Goal: Book appointment/travel/reservation

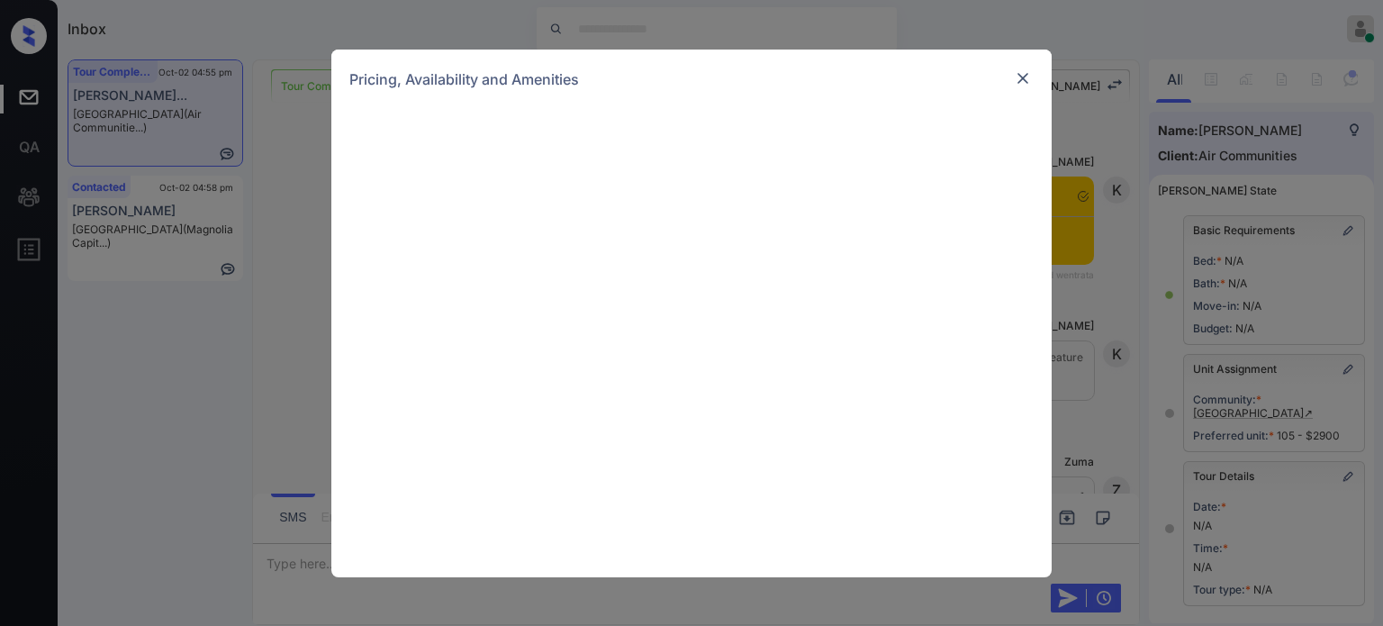
scroll to position [16960, 0]
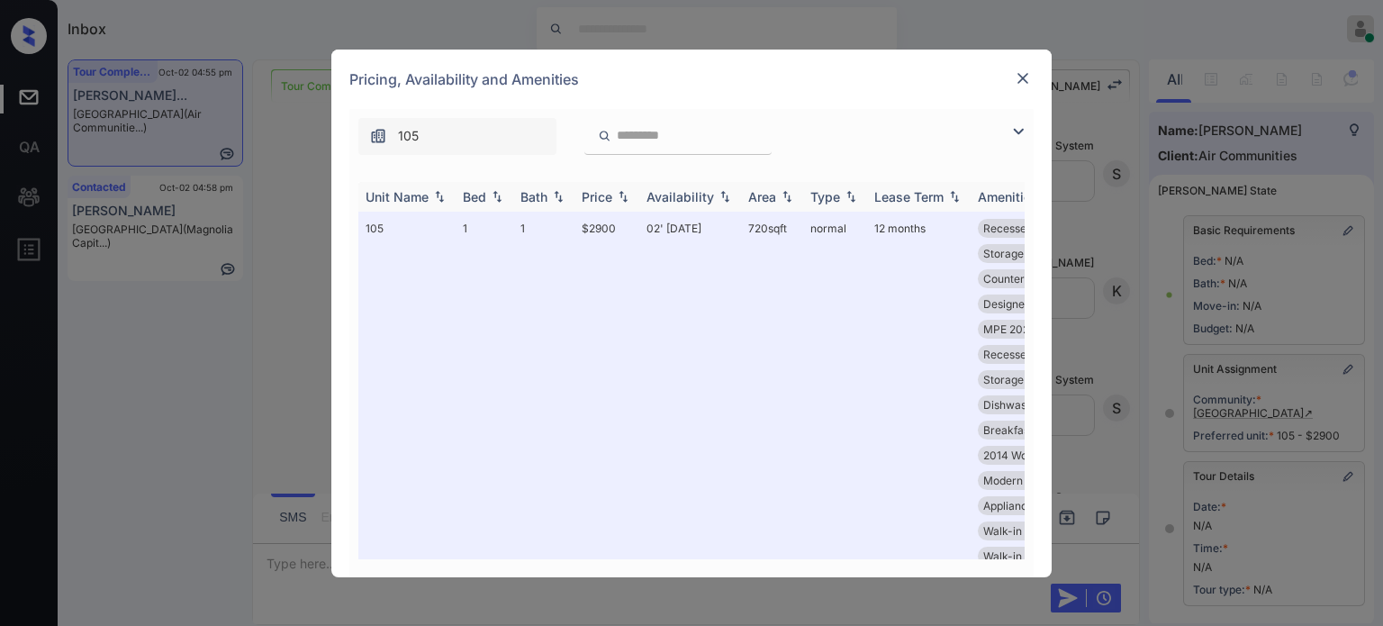
click at [390, 208] on th "Unit Name" at bounding box center [406, 197] width 97 height 30
click at [393, 201] on div "Unit Name" at bounding box center [397, 196] width 63 height 15
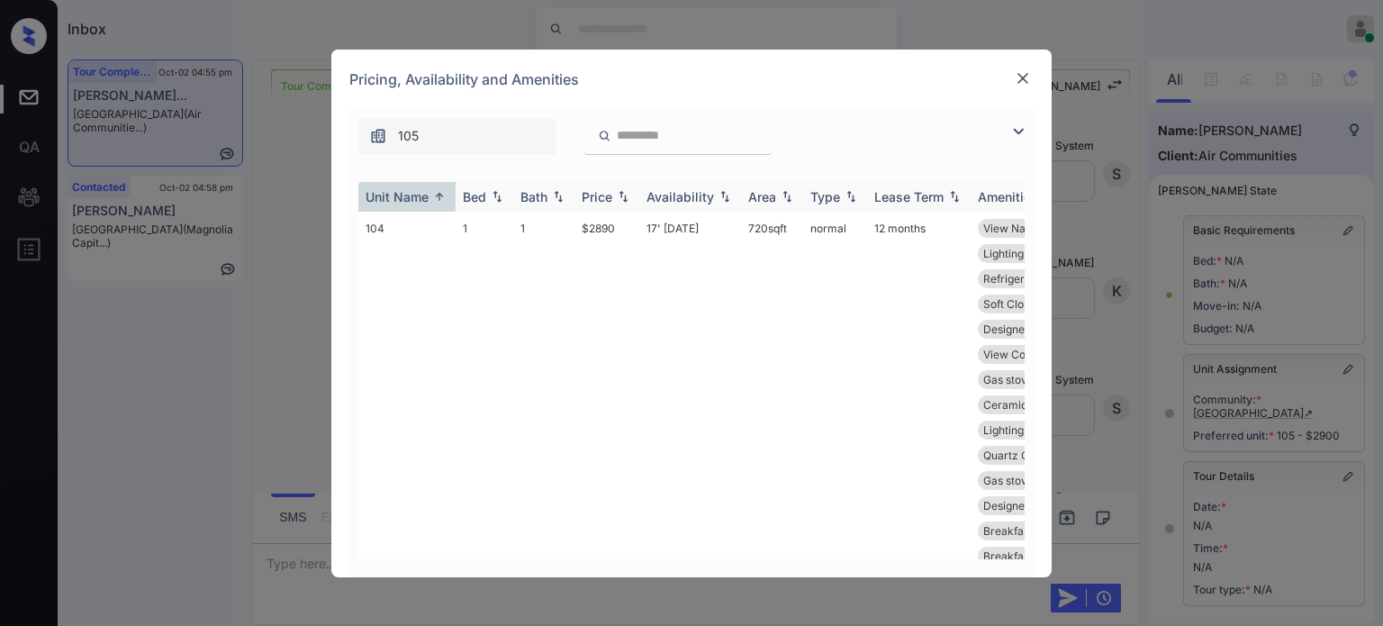
click at [411, 200] on div "Unit Name" at bounding box center [397, 196] width 63 height 15
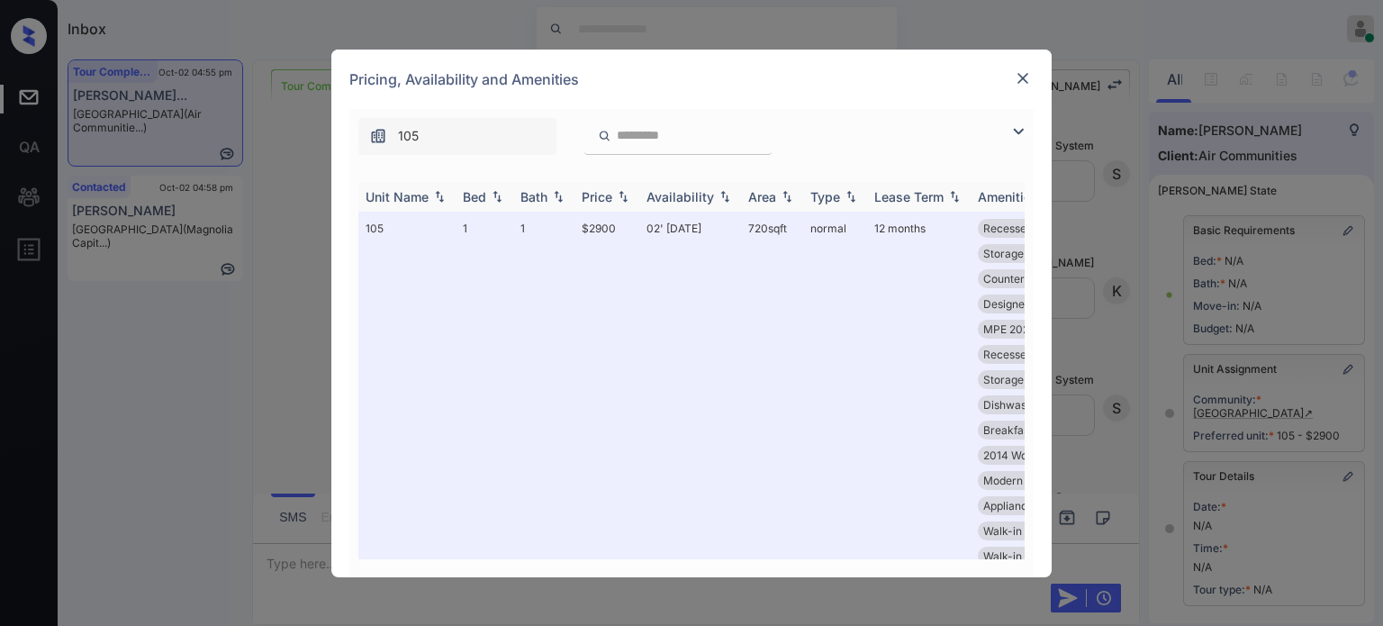
click at [428, 194] on div "Unit Name" at bounding box center [397, 196] width 63 height 15
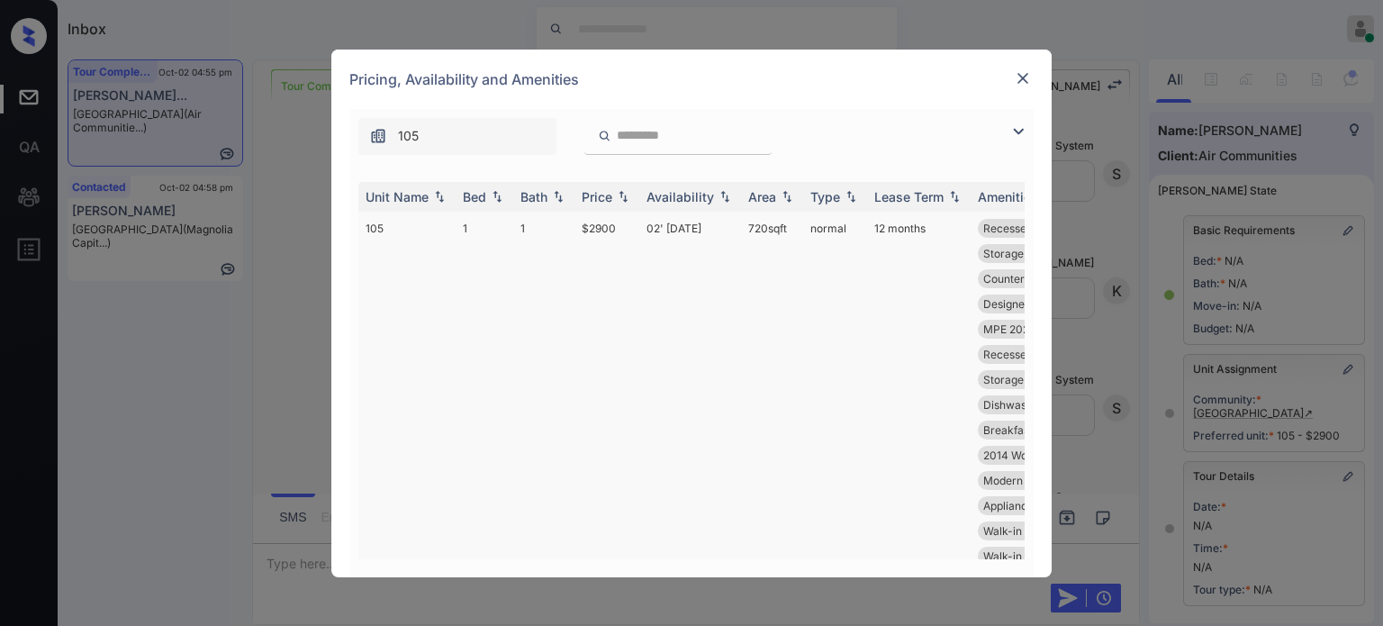
click at [427, 194] on div "Unit Name" at bounding box center [397, 196] width 63 height 15
click at [518, 167] on div "Unit Name Bed Bath Price Availability Area Type Lease Term Amenities 104 1 1 $2…" at bounding box center [691, 370] width 684 height 413
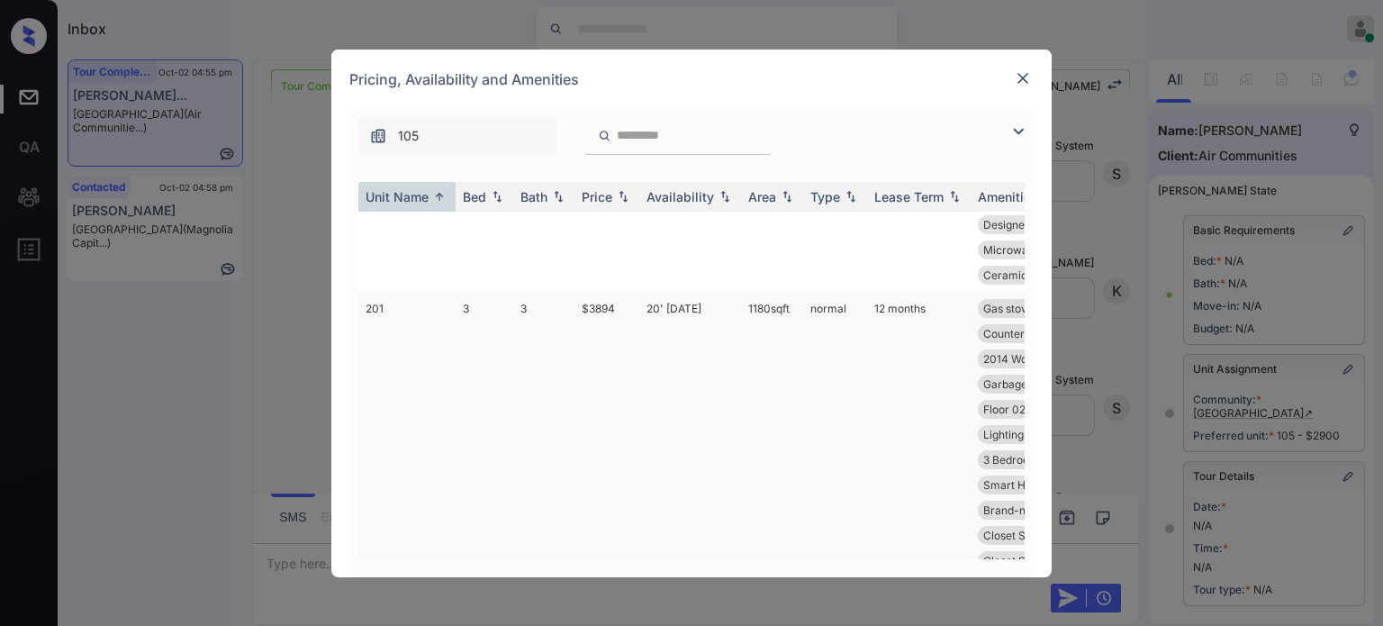
scroll to position [6837, 0]
click at [1017, 74] on img at bounding box center [1023, 78] width 18 height 18
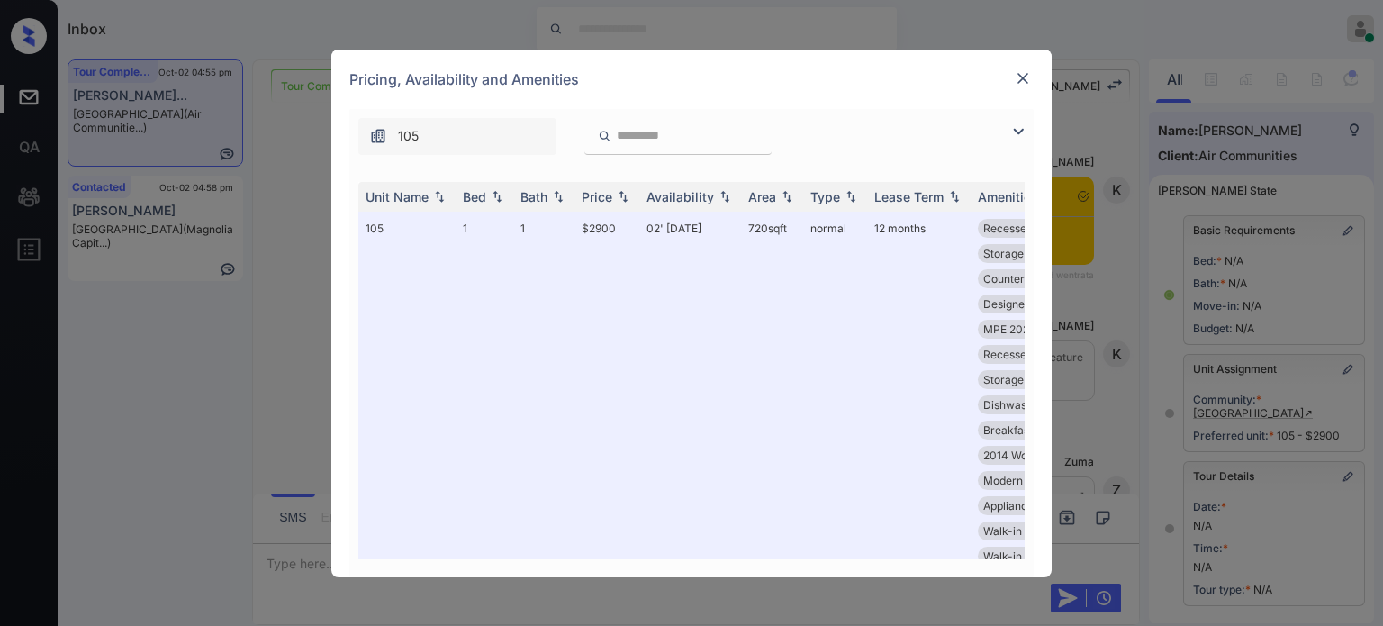
scroll to position [15609, 0]
click at [701, 140] on input "search" at bounding box center [689, 135] width 148 height 15
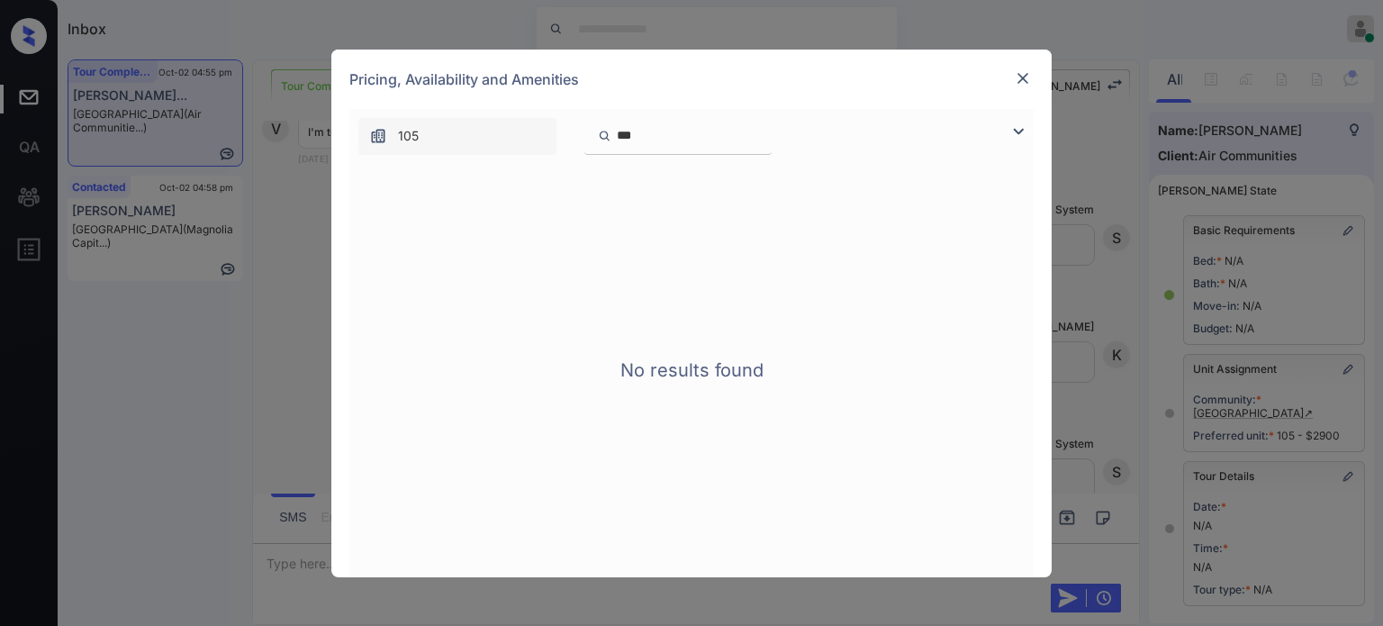
type input "***"
click at [487, 142] on div "105" at bounding box center [457, 136] width 198 height 37
click at [396, 145] on div "105" at bounding box center [457, 136] width 198 height 37
drag, startPoint x: 643, startPoint y: 136, endPoint x: 489, endPoint y: 137, distance: 154.0
click at [489, 137] on div "105 ***" at bounding box center [555, 136] width 413 height 37
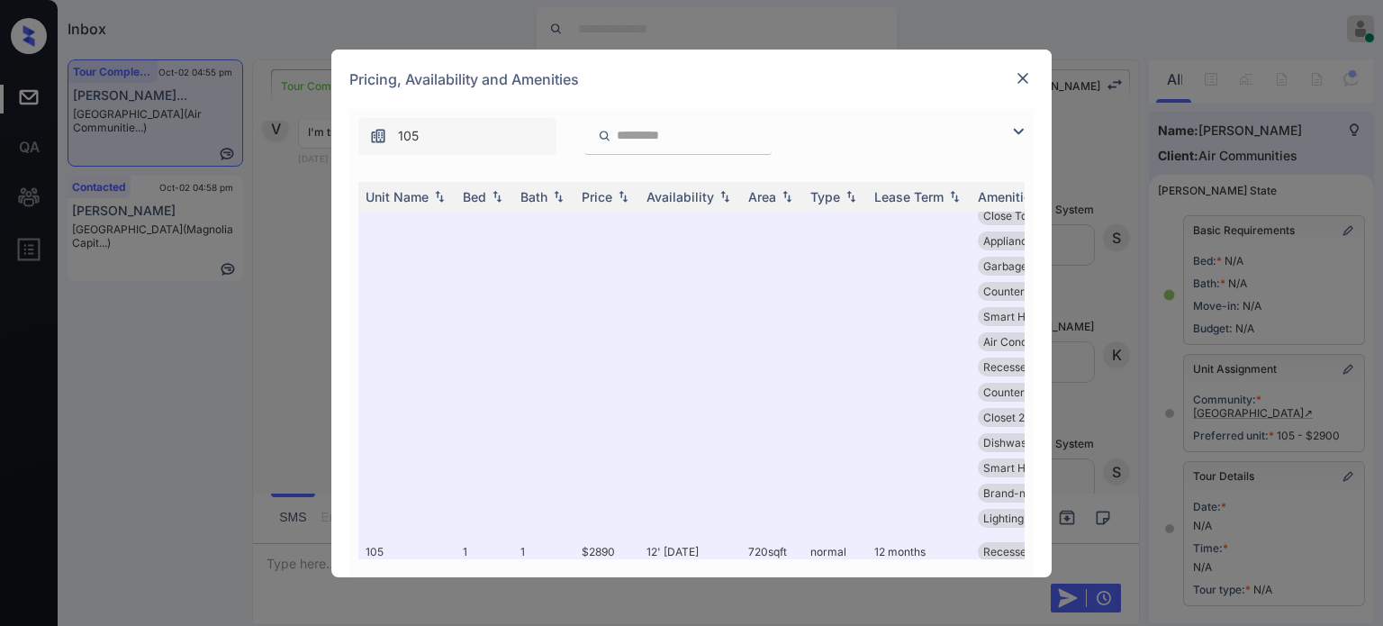
scroll to position [0, 0]
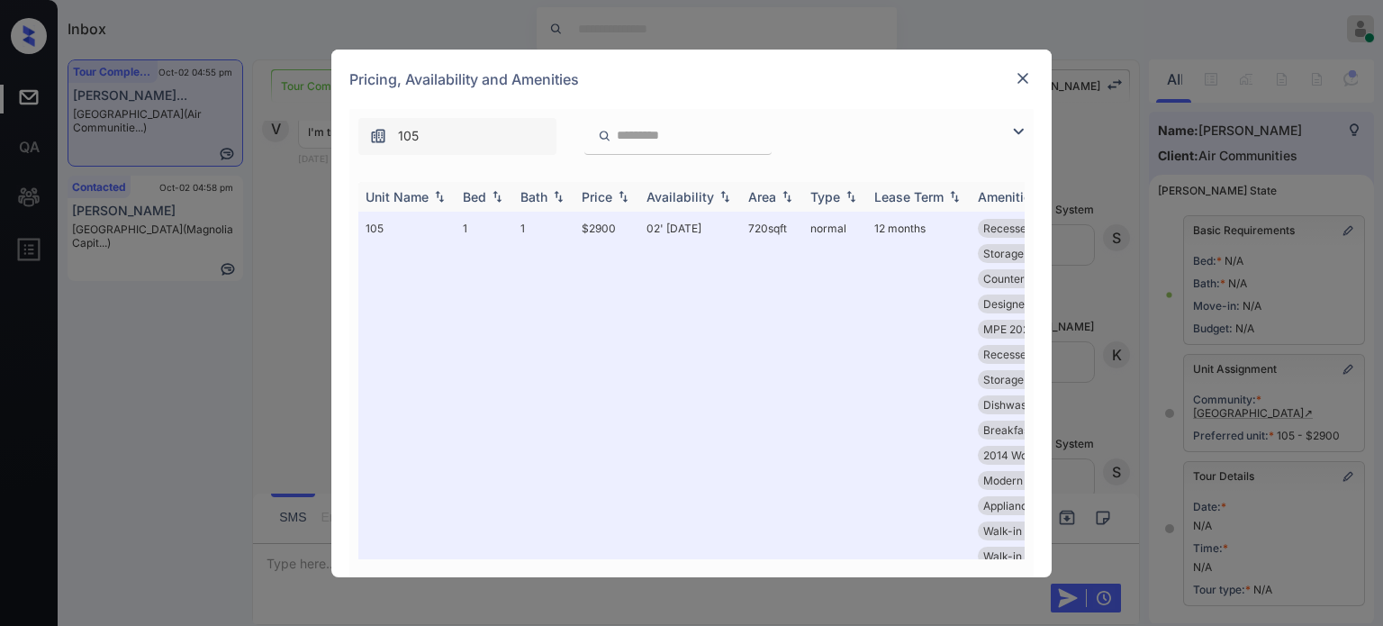
click at [411, 196] on div "Unit Name" at bounding box center [397, 196] width 63 height 15
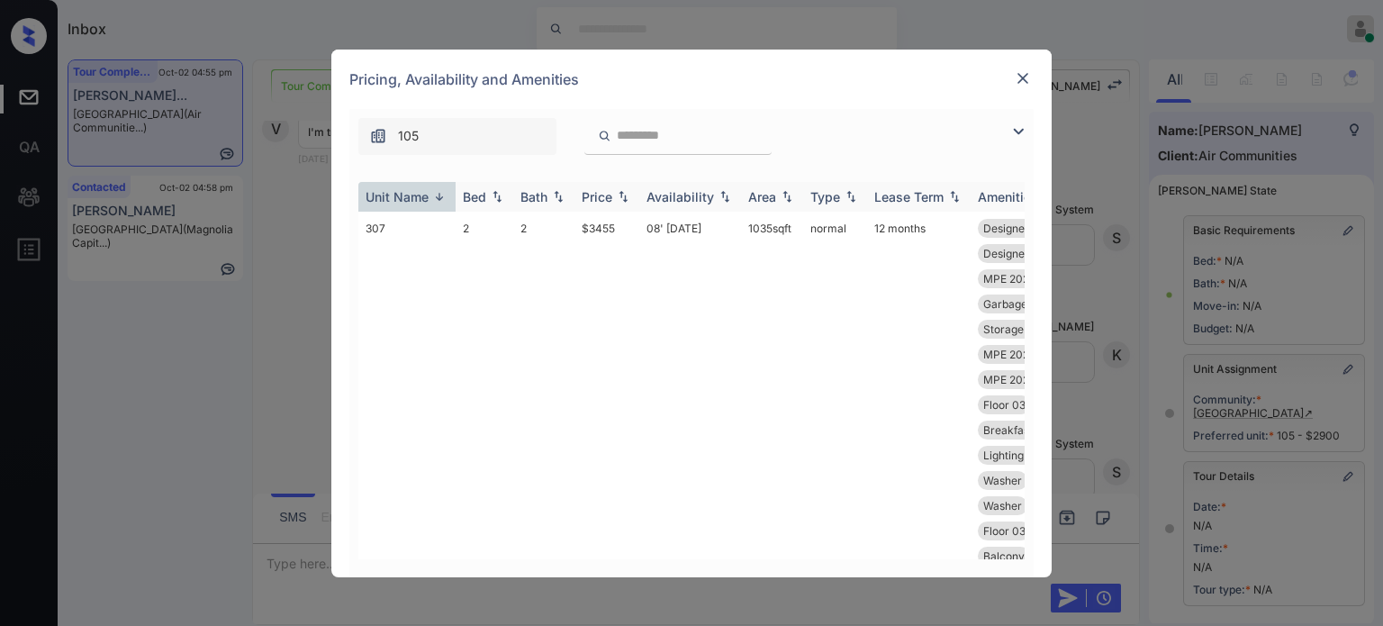
click at [432, 202] on img at bounding box center [439, 197] width 18 height 14
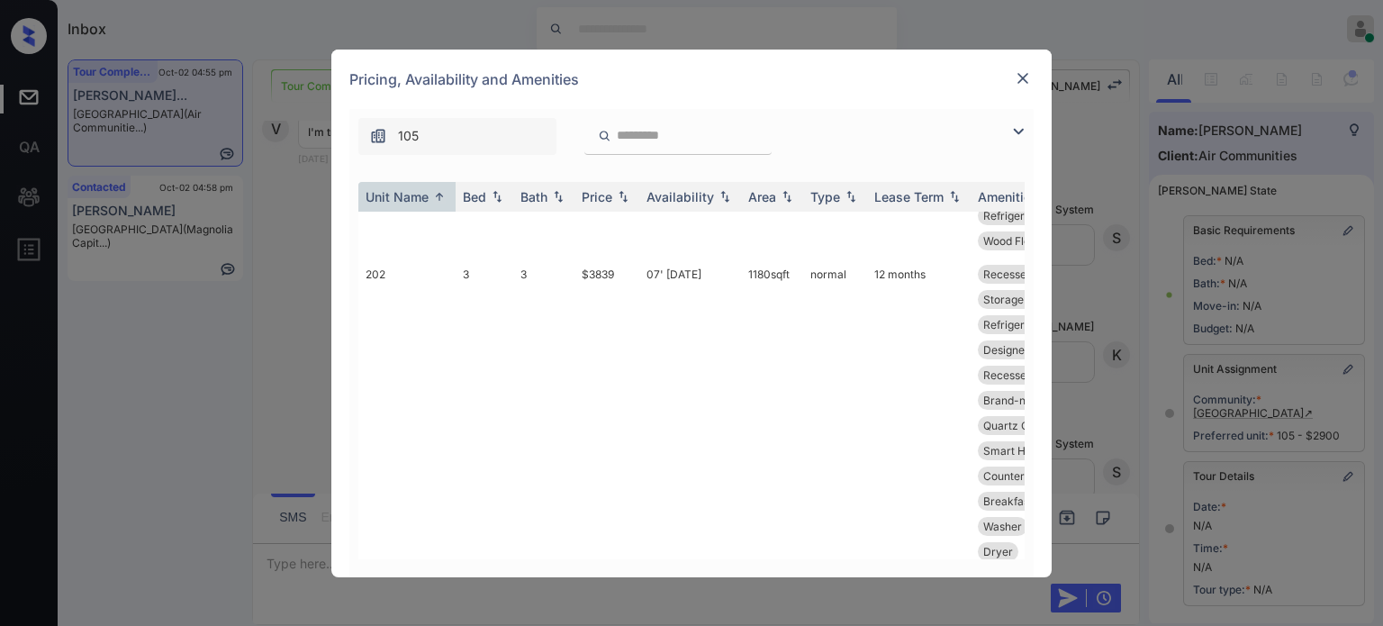
scroll to position [7507, 0]
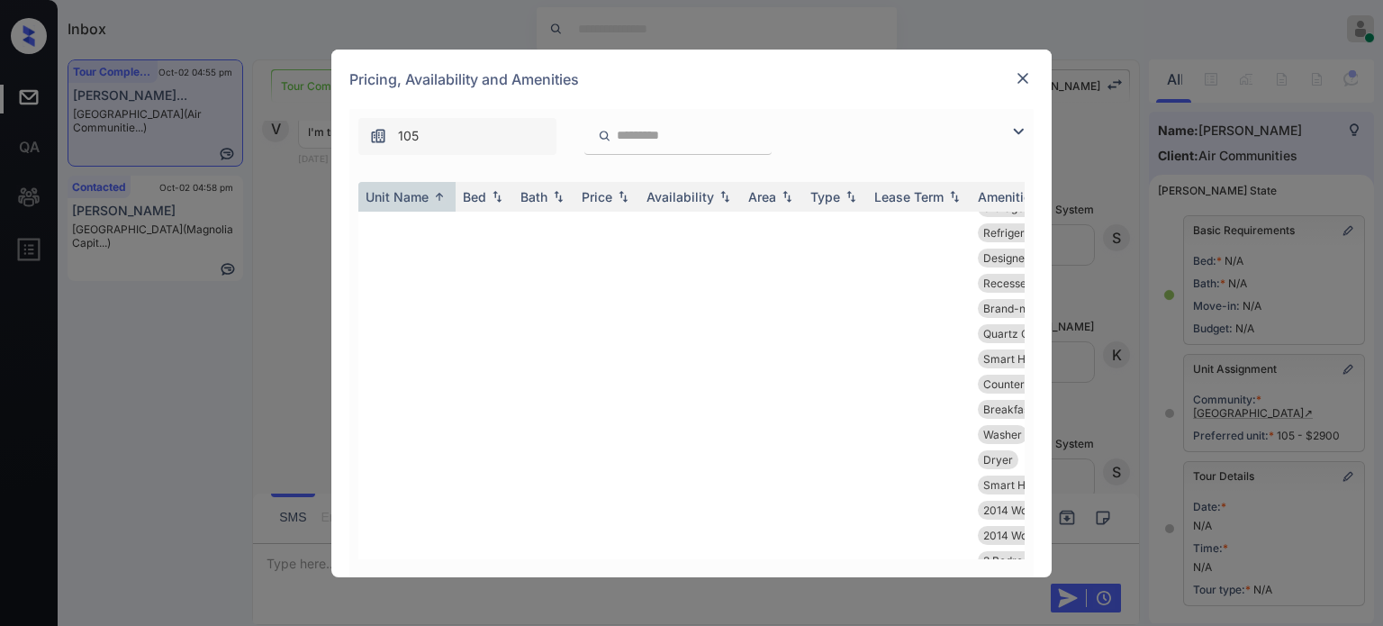
click at [1030, 83] on img at bounding box center [1023, 78] width 18 height 18
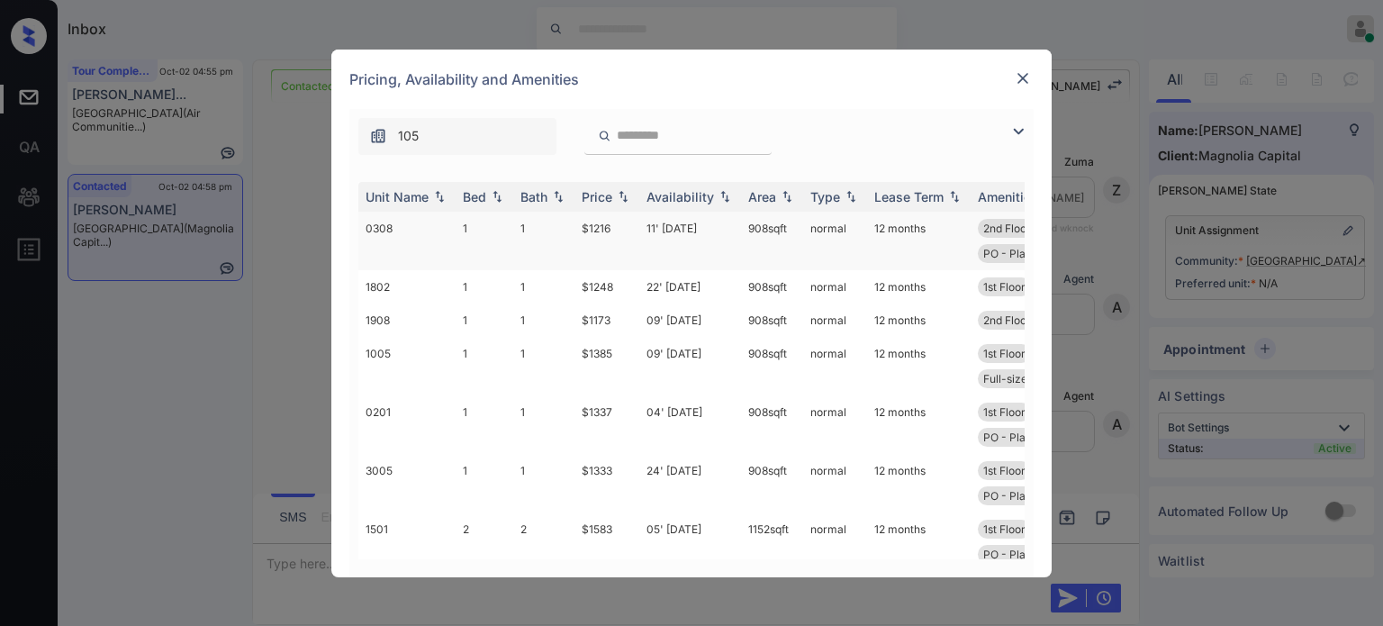
scroll to position [1170, 0]
click at [1019, 131] on img at bounding box center [1019, 132] width 22 height 22
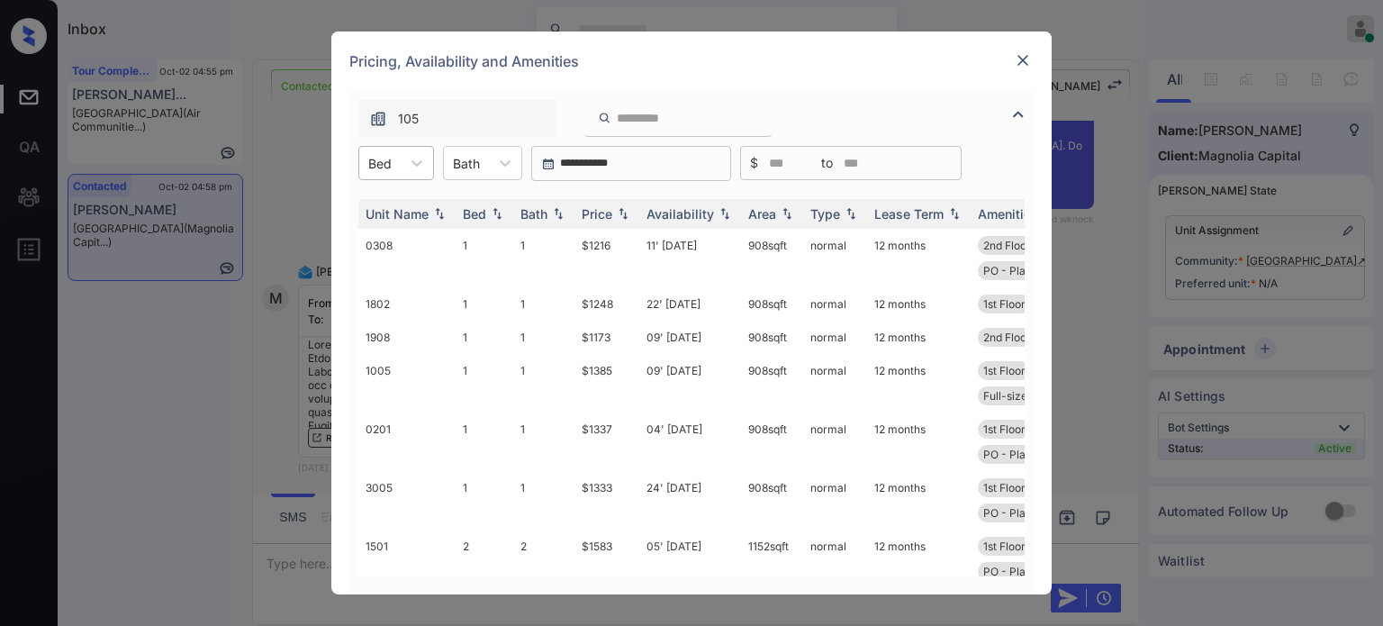
click at [394, 164] on div "Bed" at bounding box center [379, 163] width 41 height 26
click at [380, 210] on div "1" at bounding box center [396, 207] width 76 height 32
click at [595, 213] on div "Price" at bounding box center [597, 213] width 31 height 15
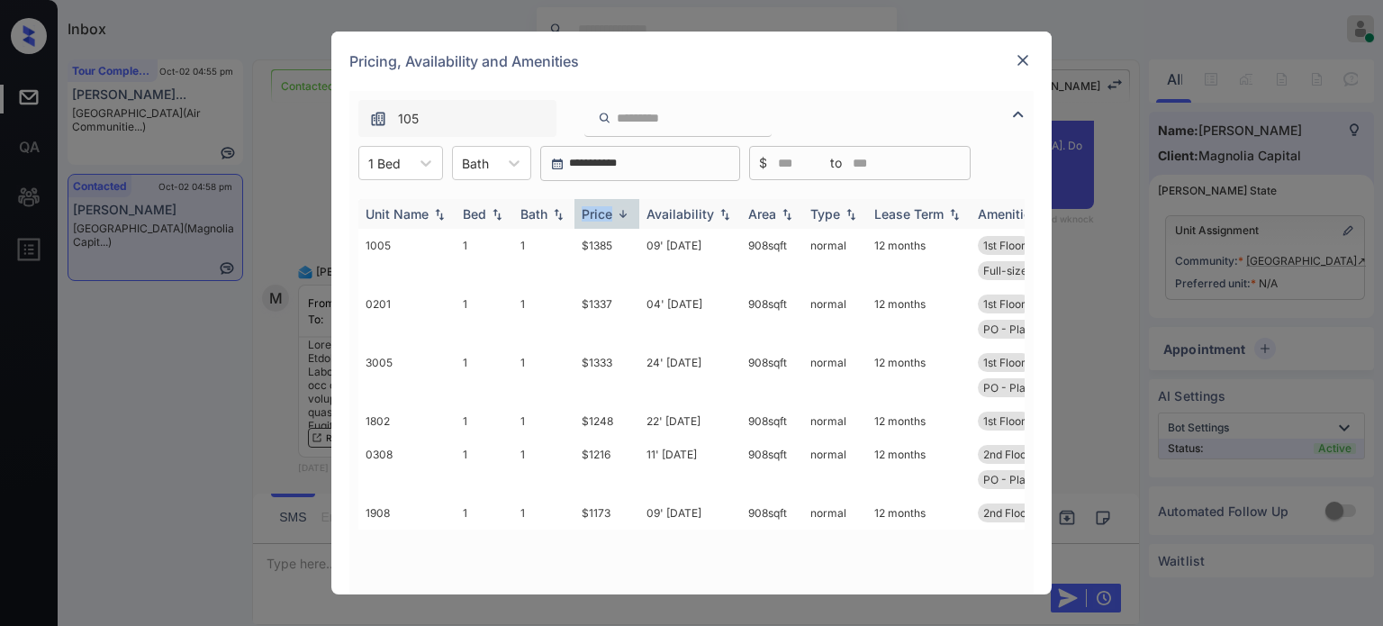
click at [595, 213] on div "Price" at bounding box center [597, 213] width 31 height 15
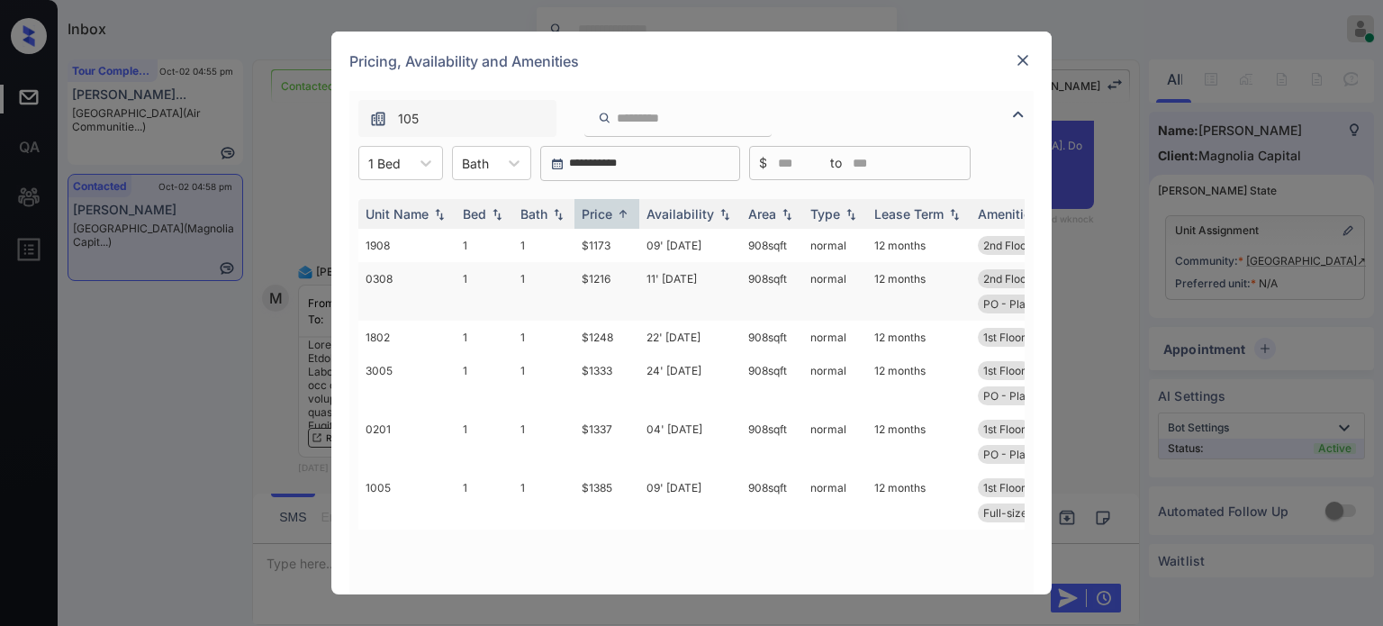
click at [673, 280] on td "11' Aug 25" at bounding box center [690, 291] width 102 height 59
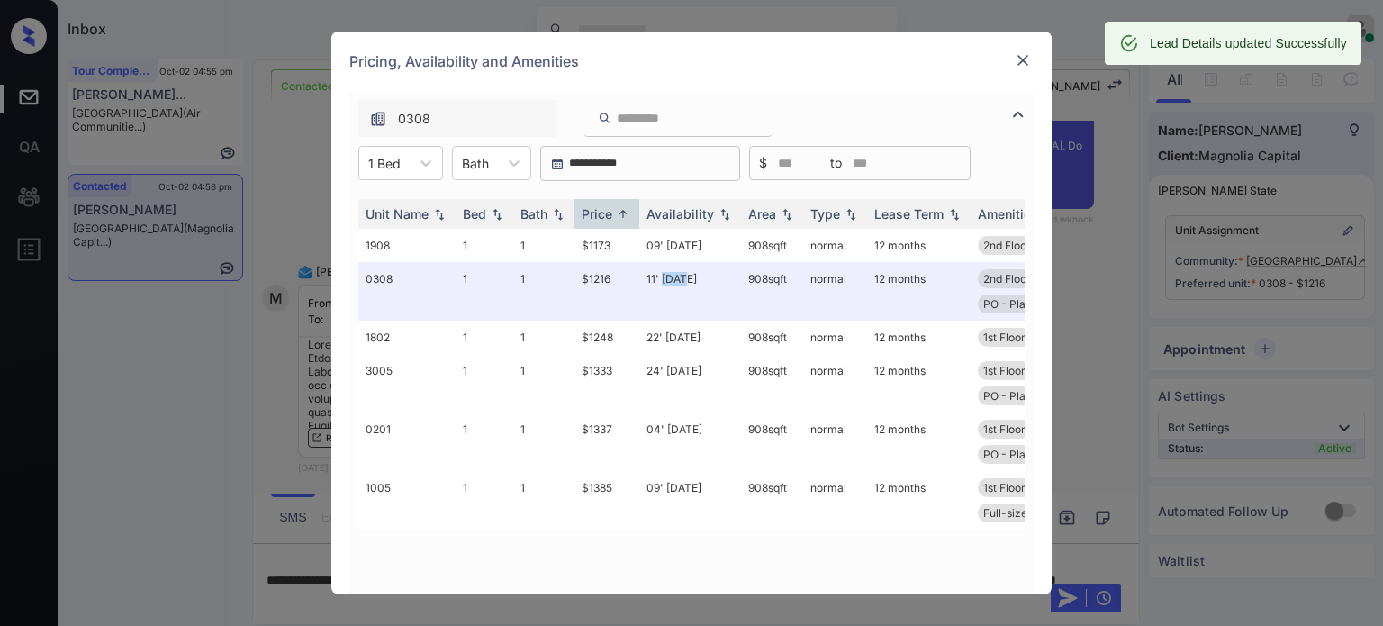
click at [1019, 57] on img at bounding box center [1023, 60] width 18 height 18
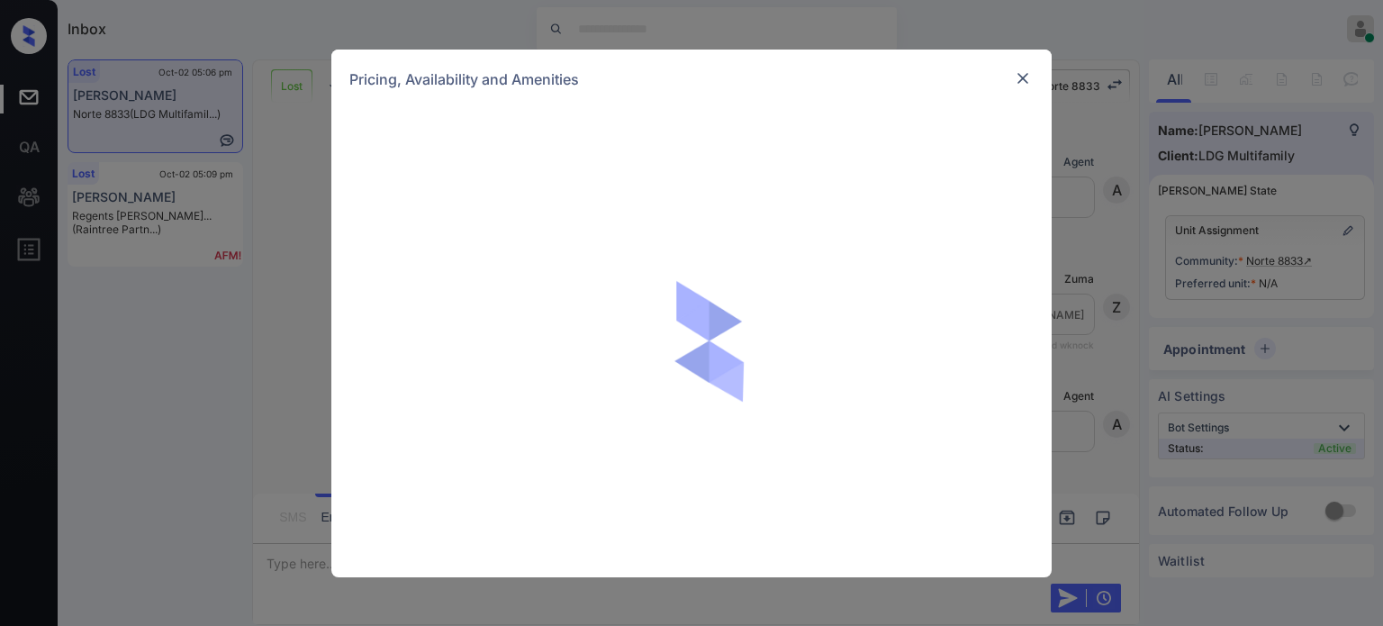
scroll to position [3515, 0]
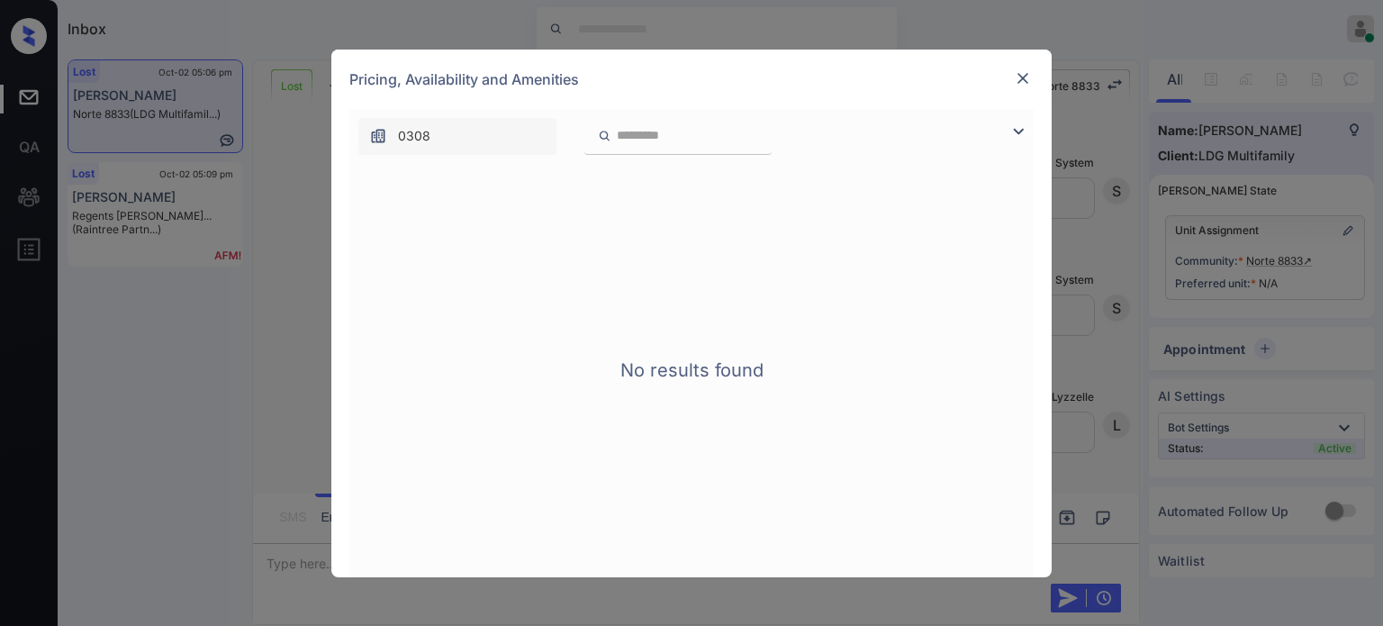
click at [1012, 126] on img at bounding box center [1019, 132] width 22 height 22
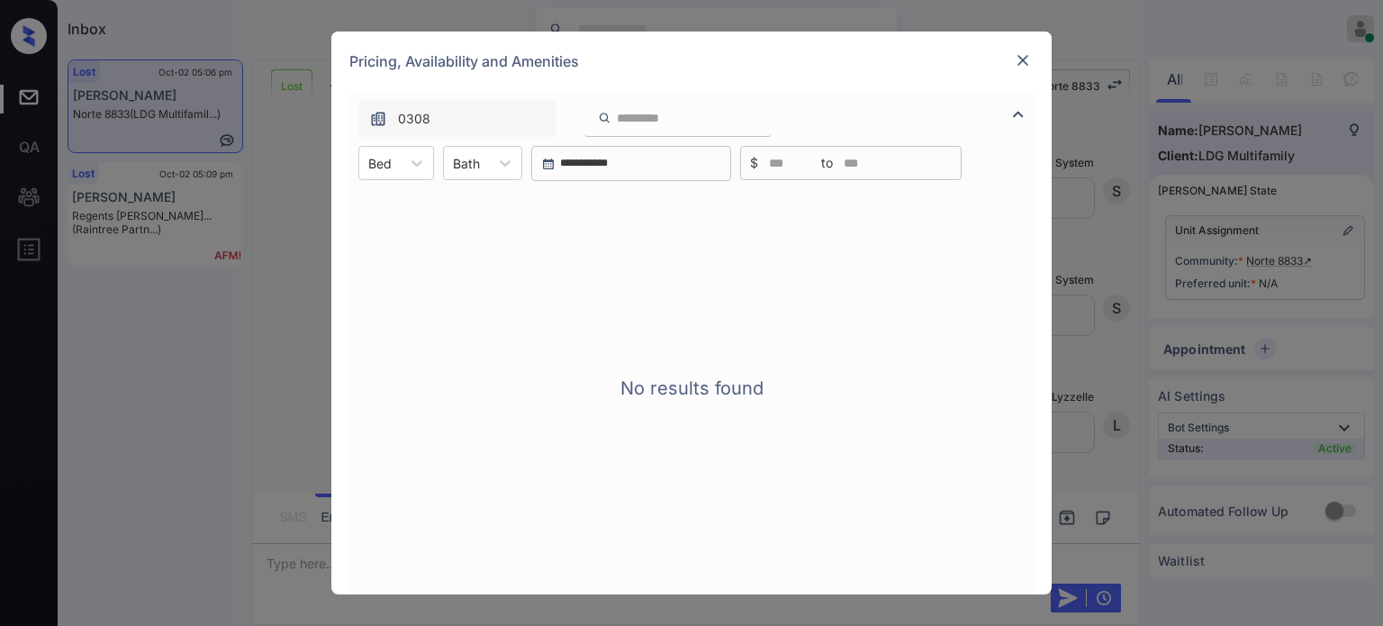
click at [1026, 68] on img at bounding box center [1023, 60] width 18 height 18
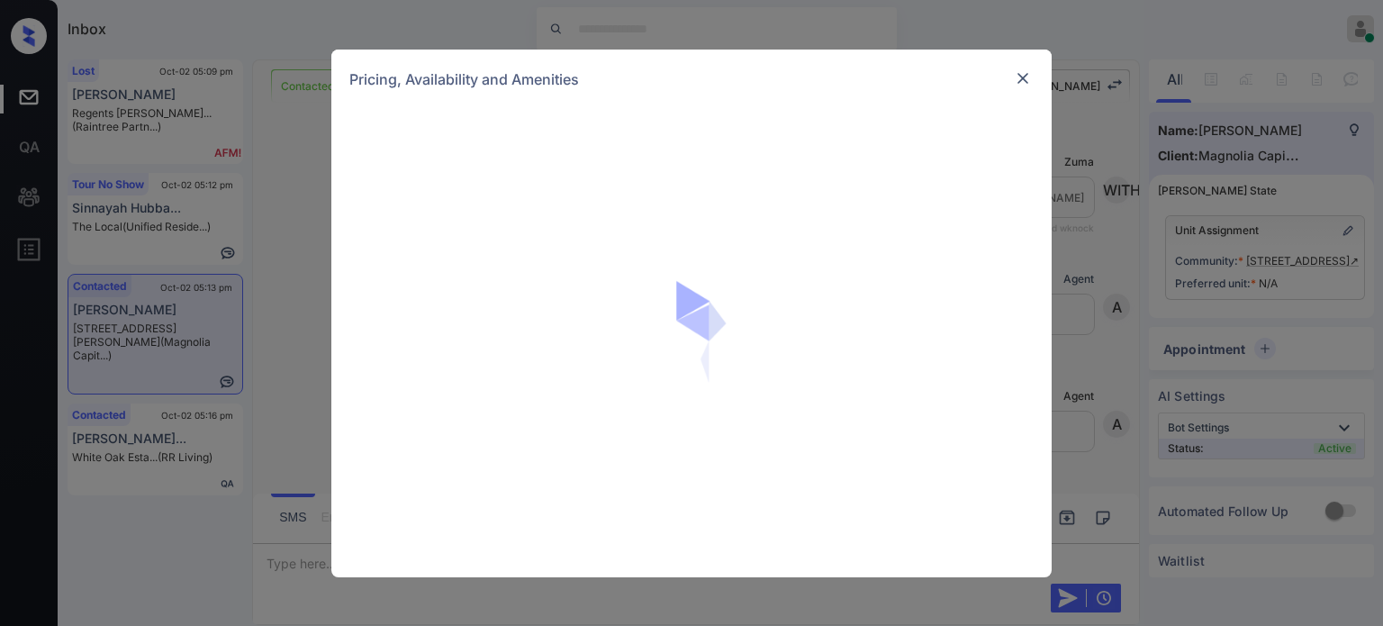
scroll to position [782, 0]
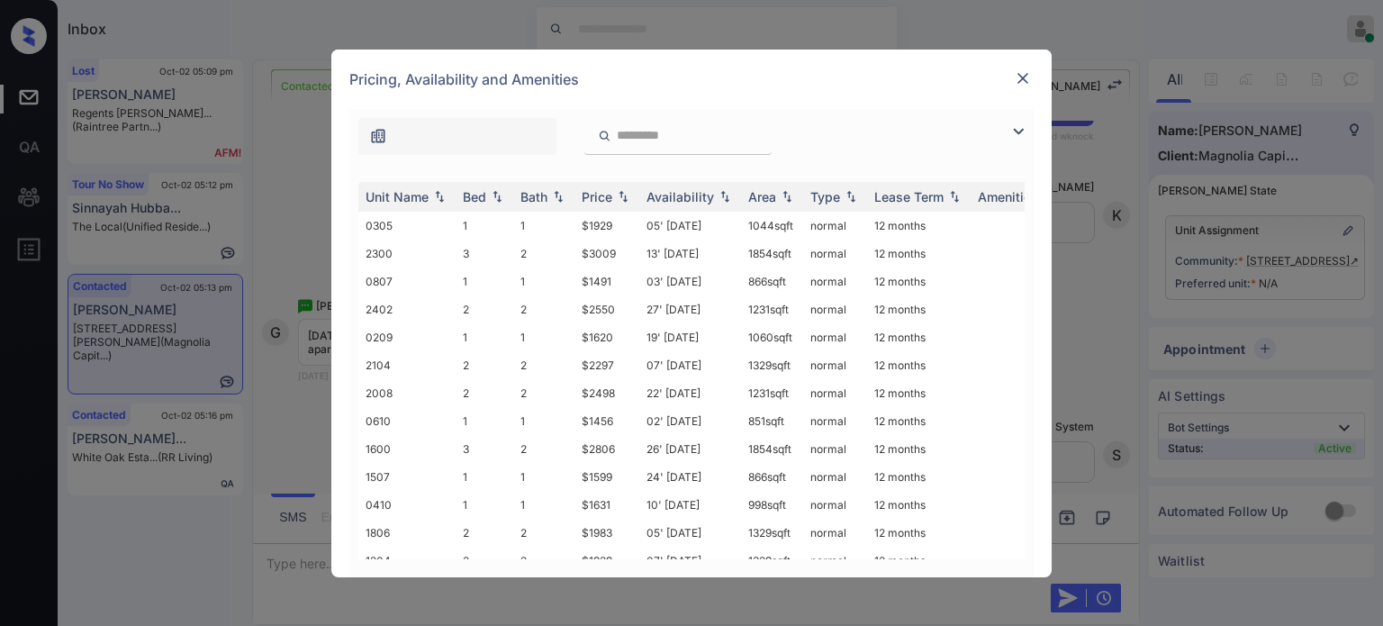
click at [1023, 114] on div at bounding box center [691, 132] width 684 height 46
click at [1018, 124] on img at bounding box center [1019, 132] width 22 height 22
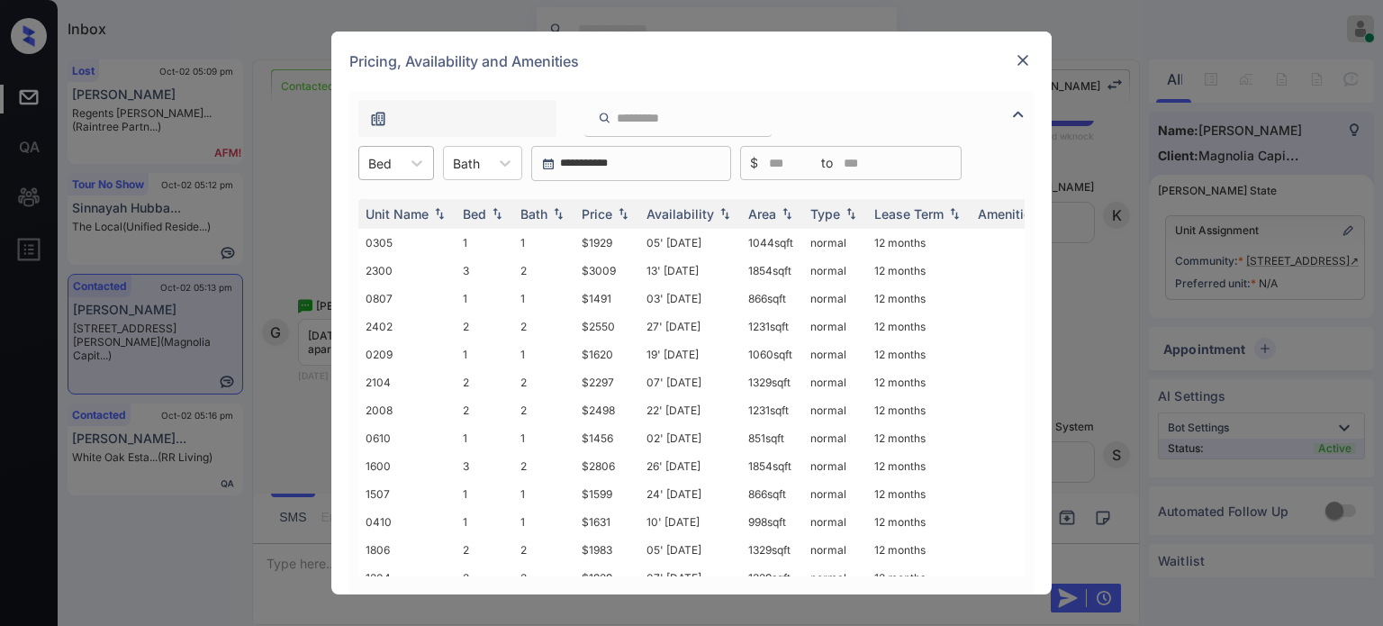
click at [387, 159] on div at bounding box center [379, 163] width 23 height 19
click at [367, 233] on div "2" at bounding box center [396, 239] width 76 height 32
click at [601, 213] on div "Price" at bounding box center [597, 213] width 31 height 15
click at [603, 212] on div "Price" at bounding box center [597, 213] width 31 height 15
click at [679, 244] on td "12' [DATE]" at bounding box center [690, 243] width 102 height 28
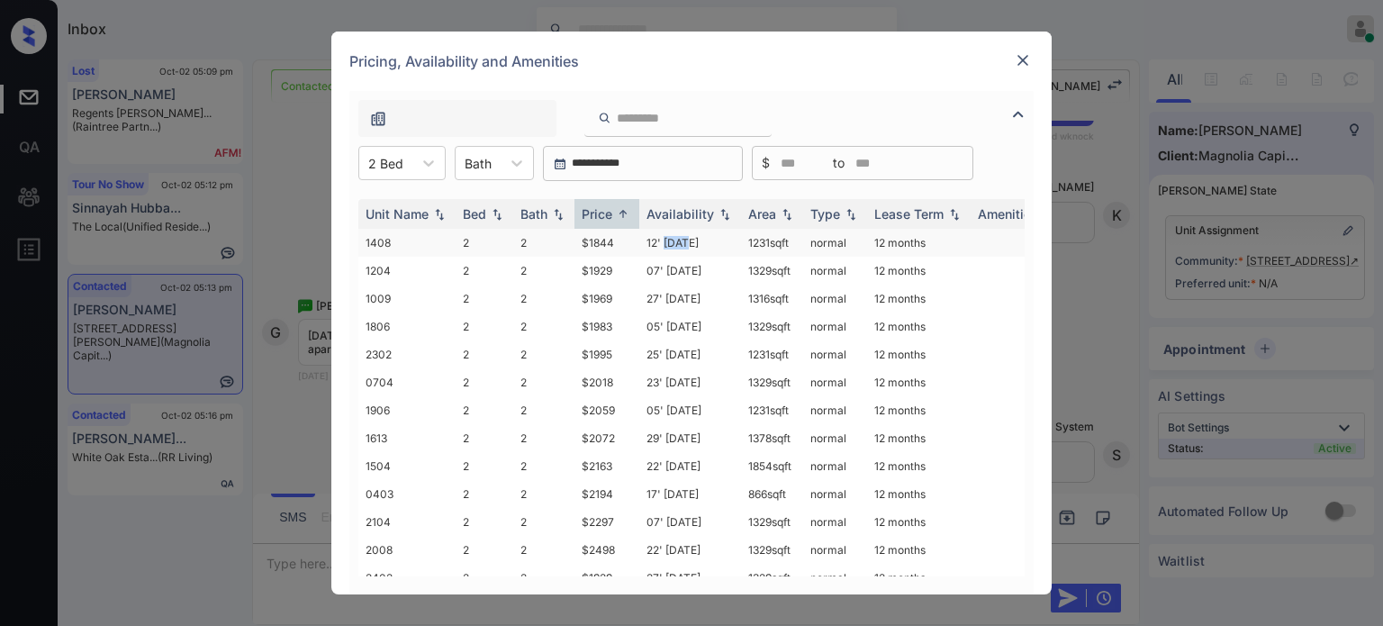
click at [679, 244] on td "12' Aug 25" at bounding box center [690, 243] width 102 height 28
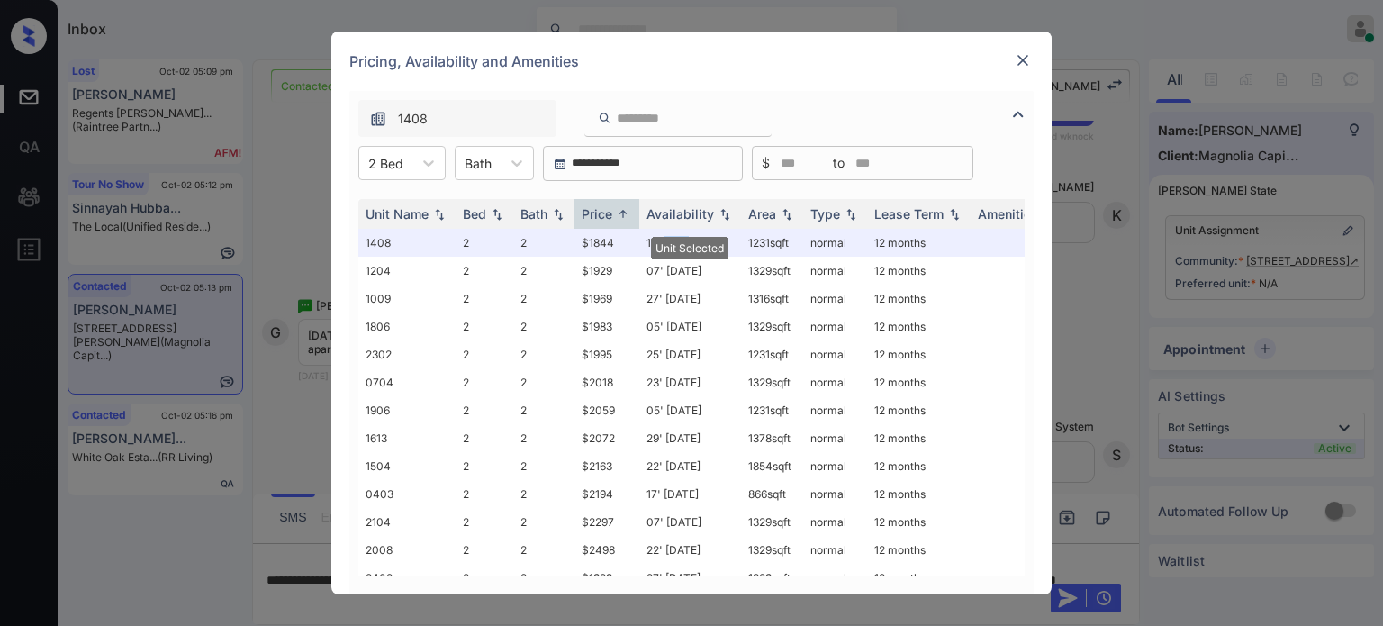
click at [1026, 58] on img at bounding box center [1023, 60] width 18 height 18
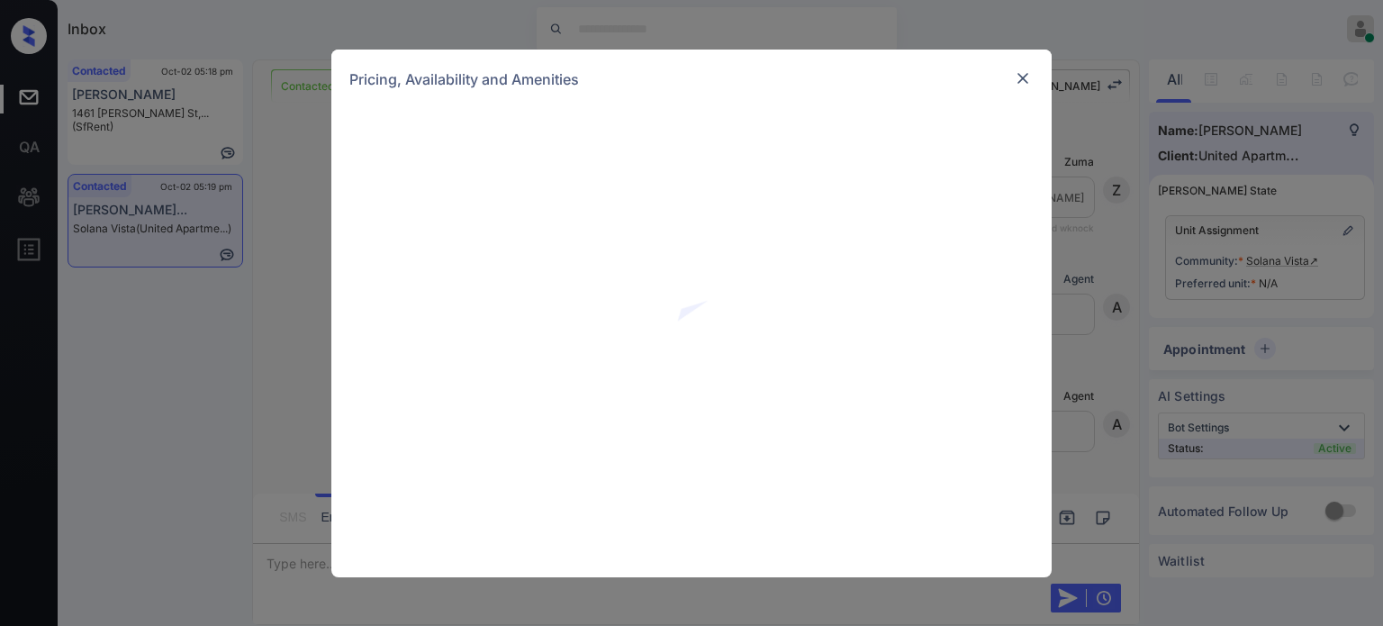
scroll to position [886, 0]
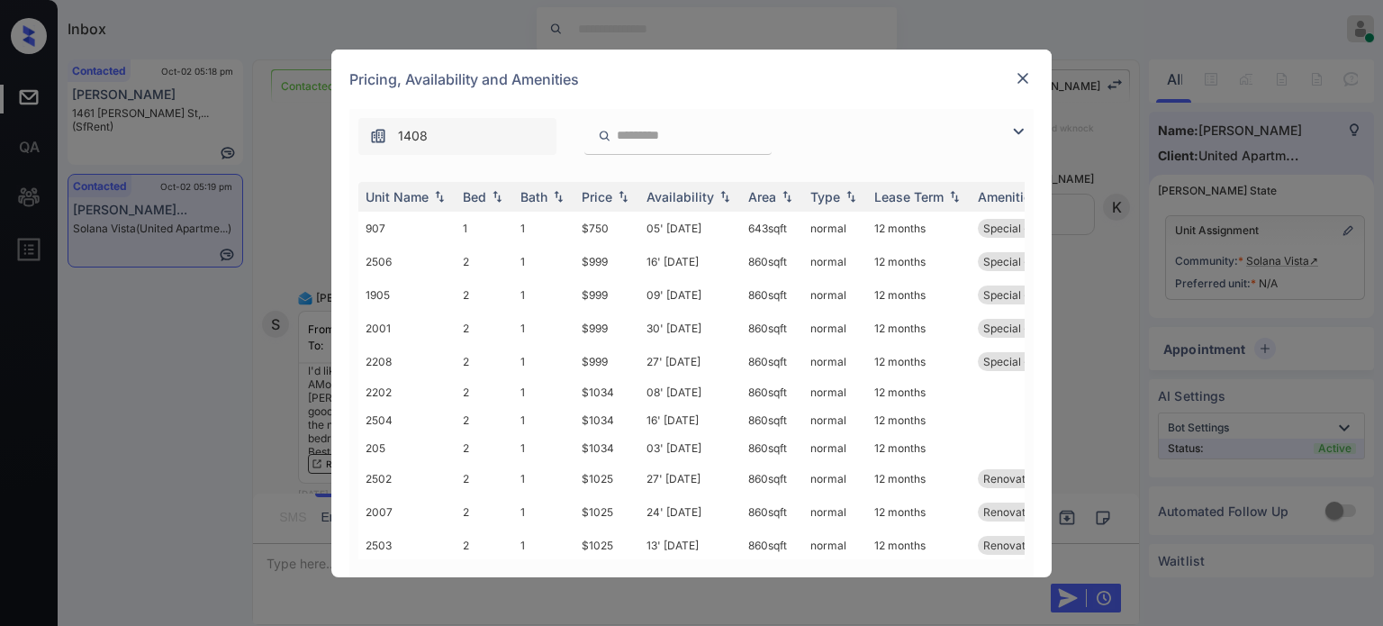
click at [1021, 136] on img at bounding box center [1019, 132] width 22 height 22
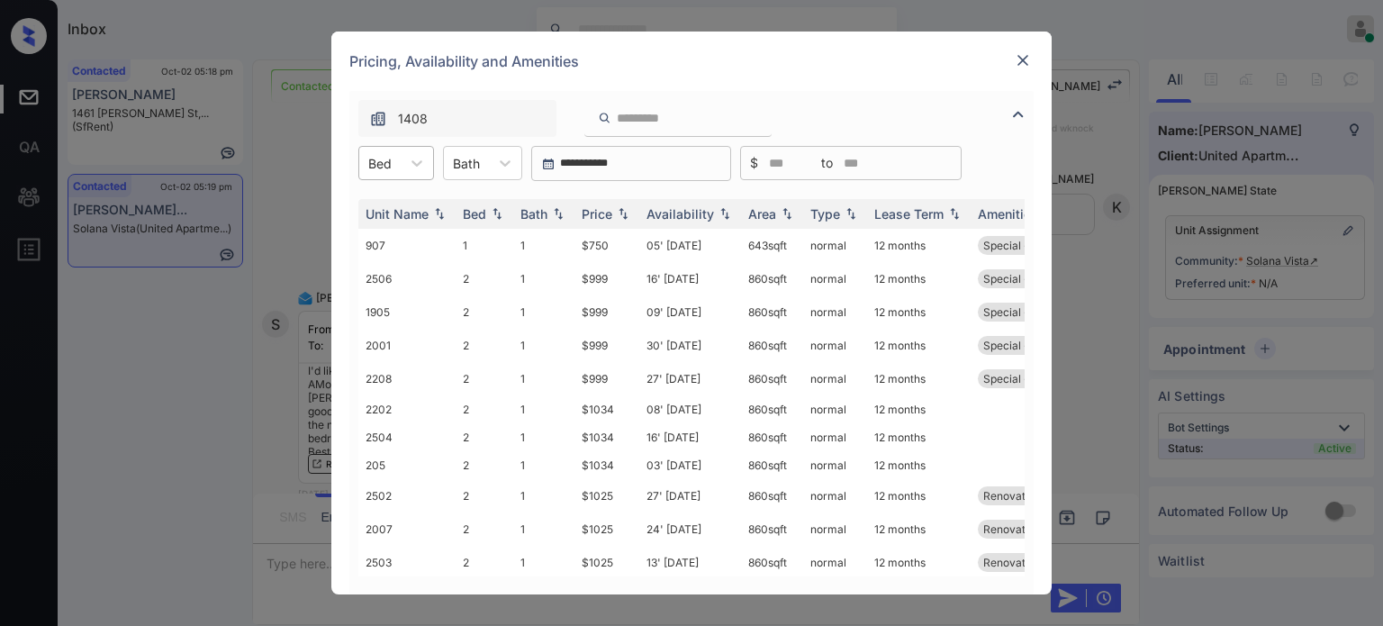
click at [386, 169] on div at bounding box center [379, 163] width 23 height 19
click at [389, 211] on div "1" at bounding box center [396, 207] width 76 height 32
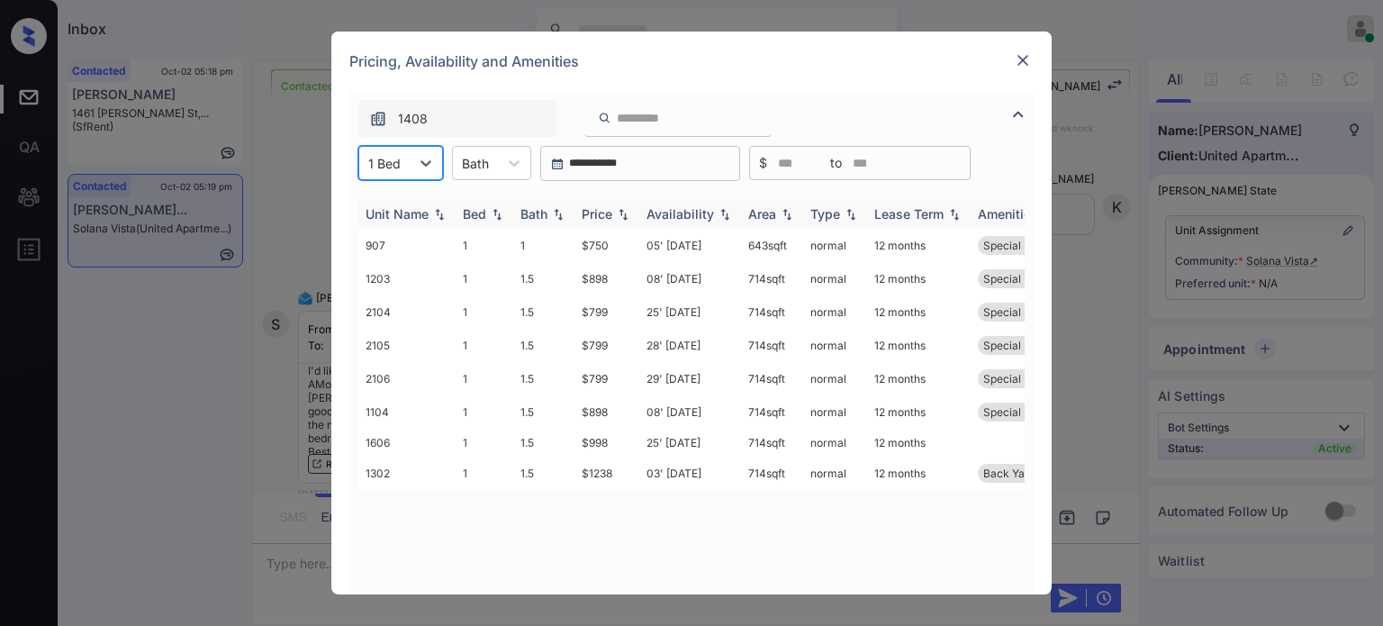
click at [609, 210] on div "Price" at bounding box center [597, 213] width 31 height 15
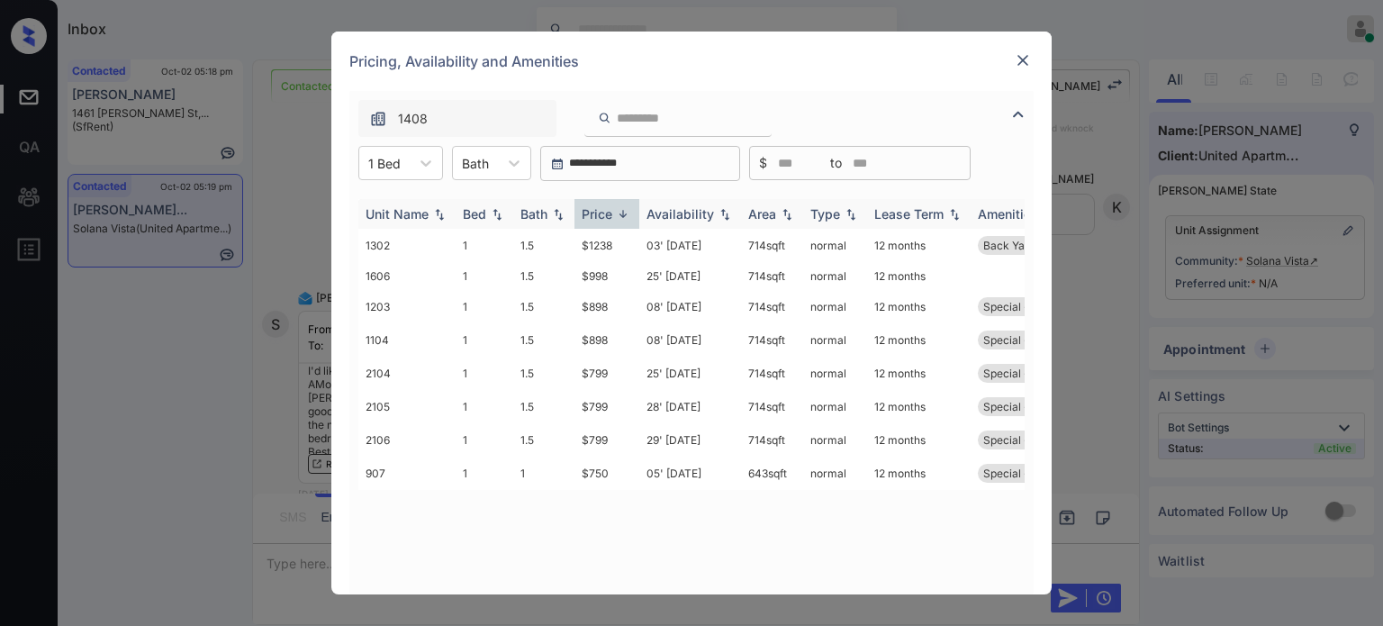
click at [609, 210] on div "Price" at bounding box center [597, 213] width 31 height 15
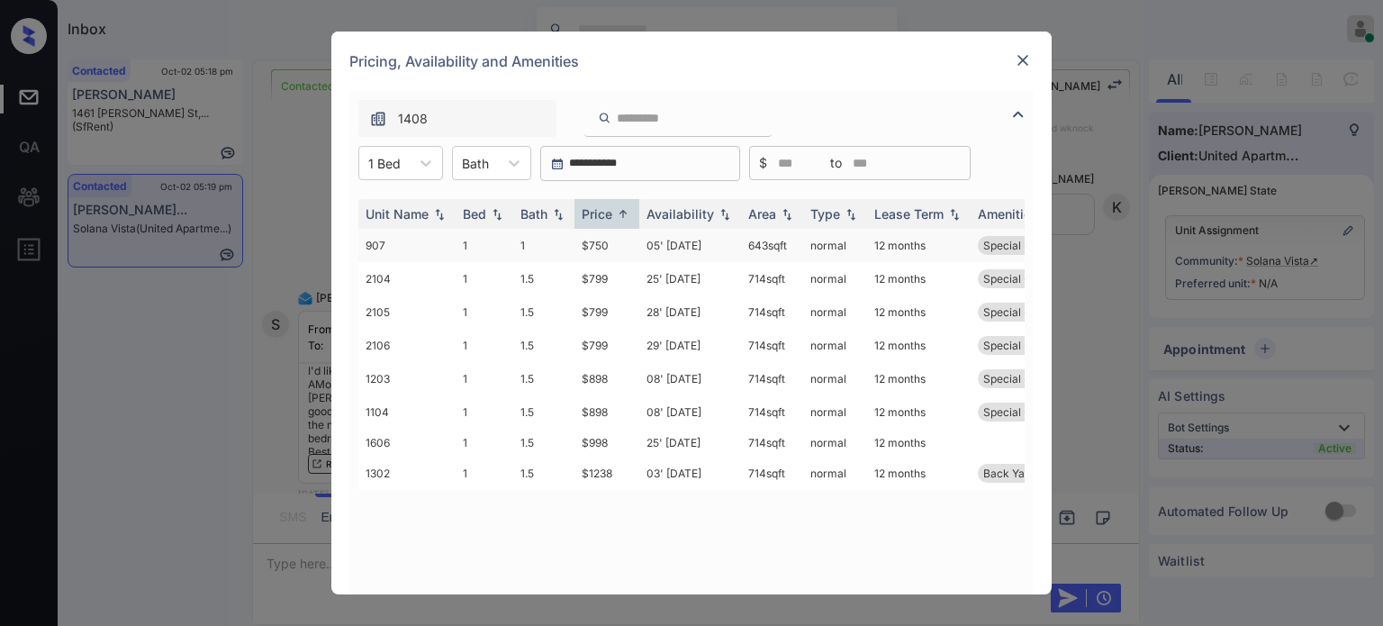
click at [690, 244] on td "05' Oct 25" at bounding box center [690, 245] width 102 height 33
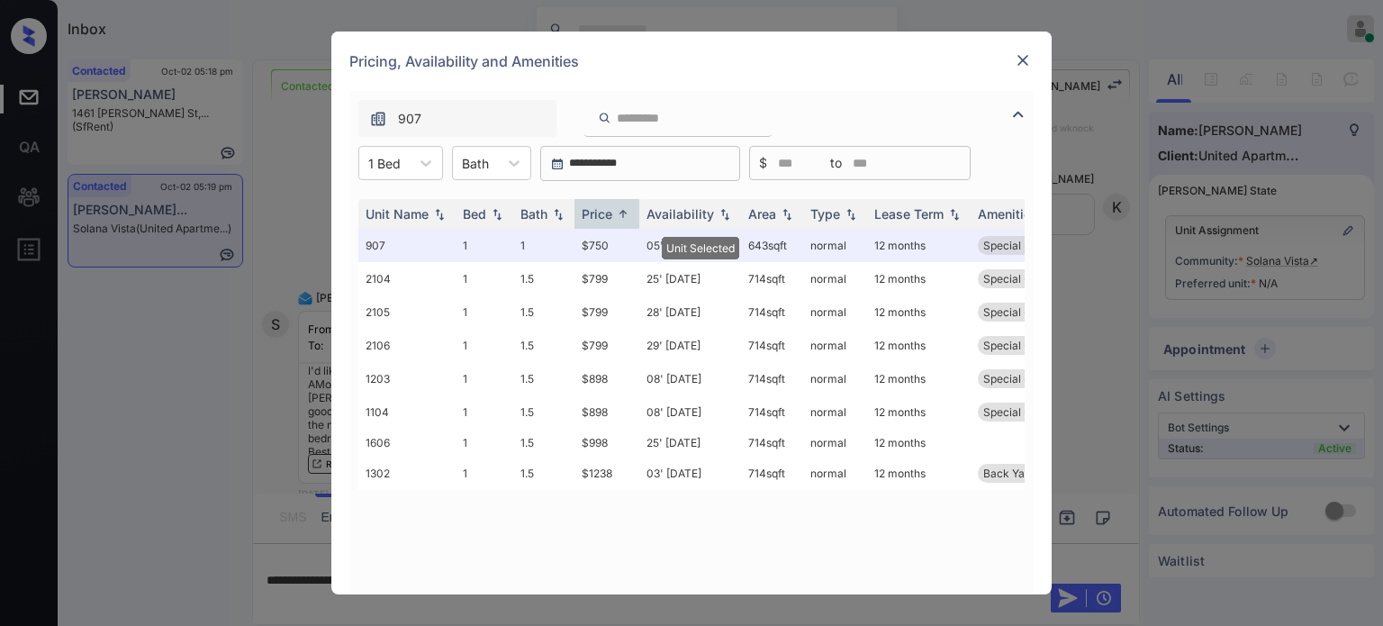
click at [1029, 61] on img at bounding box center [1023, 60] width 18 height 18
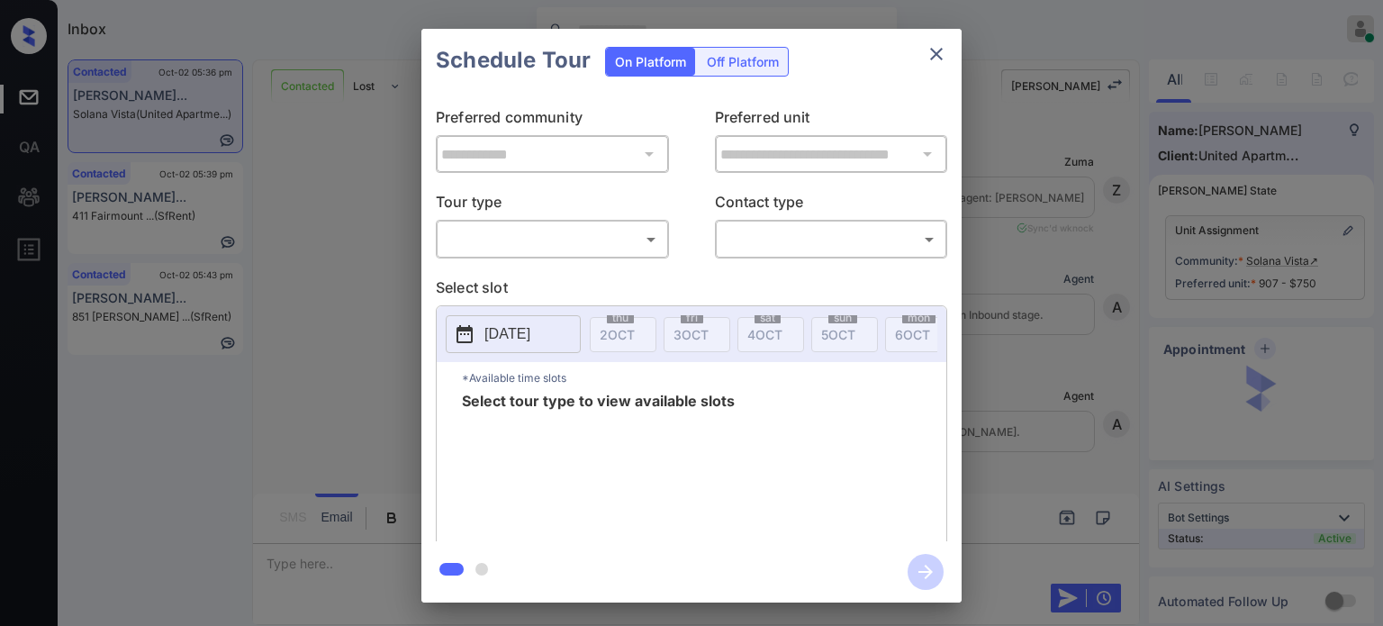
scroll to position [1005, 0]
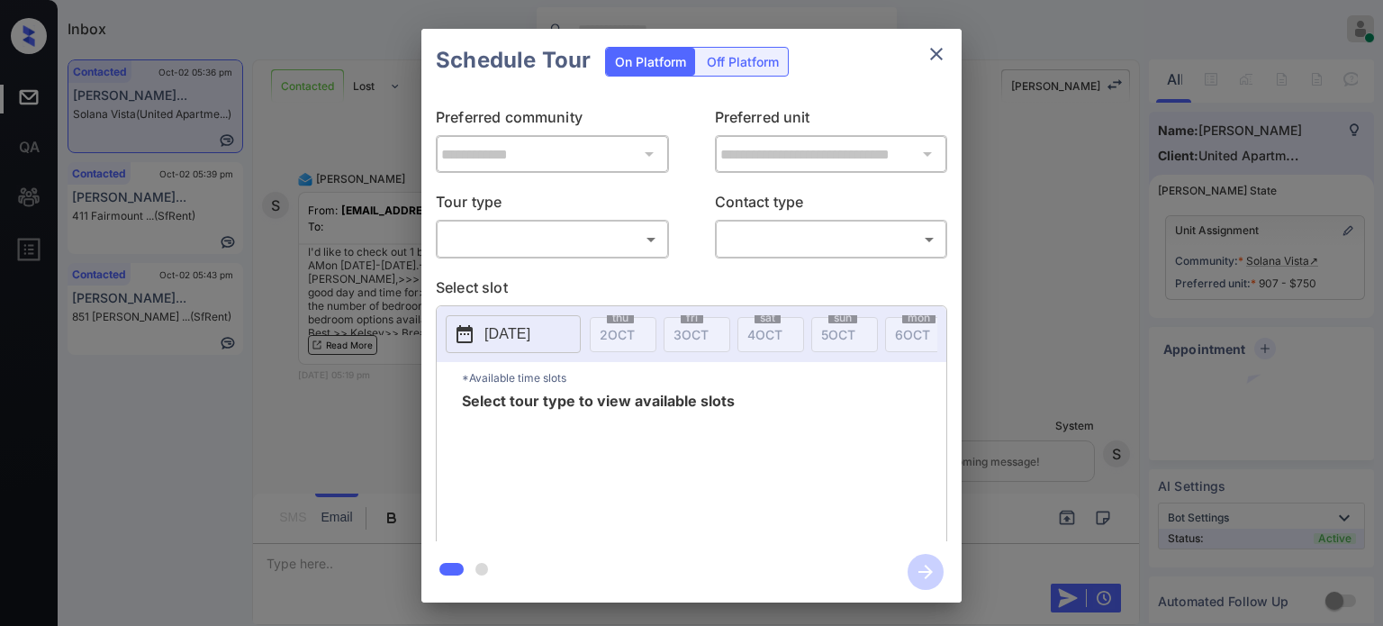
click at [522, 254] on div "​ ​" at bounding box center [552, 239] width 233 height 39
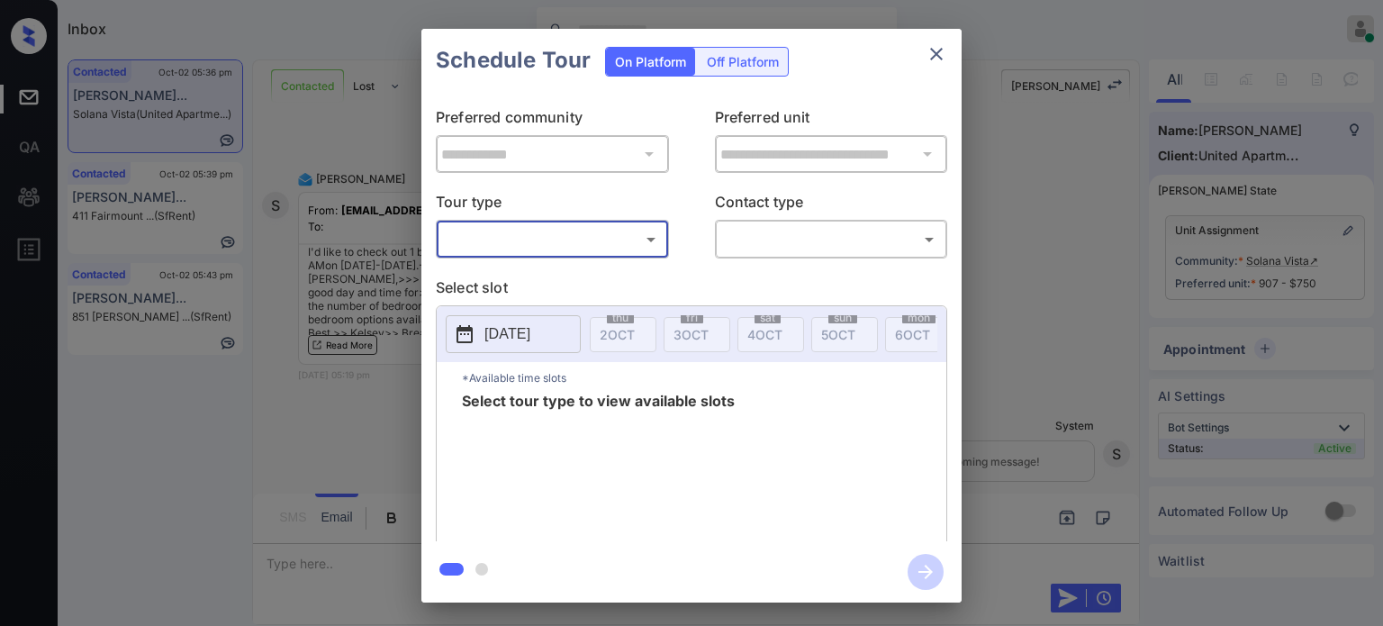
click at [541, 240] on body "Inbox [PERSON_NAME] Online Set yourself offline Set yourself on break Profile S…" at bounding box center [691, 313] width 1383 height 626
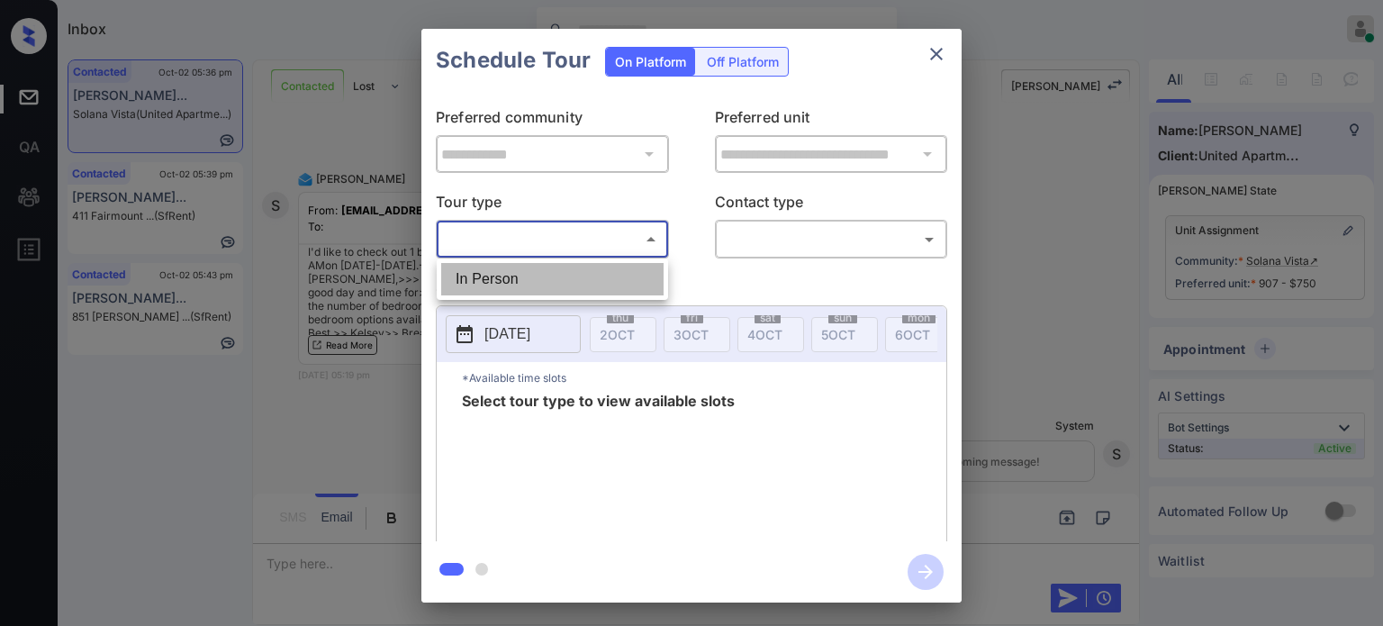
drag, startPoint x: 520, startPoint y: 276, endPoint x: 650, endPoint y: 274, distance: 130.6
click at [522, 276] on li "In Person" at bounding box center [552, 279] width 222 height 32
type input "********"
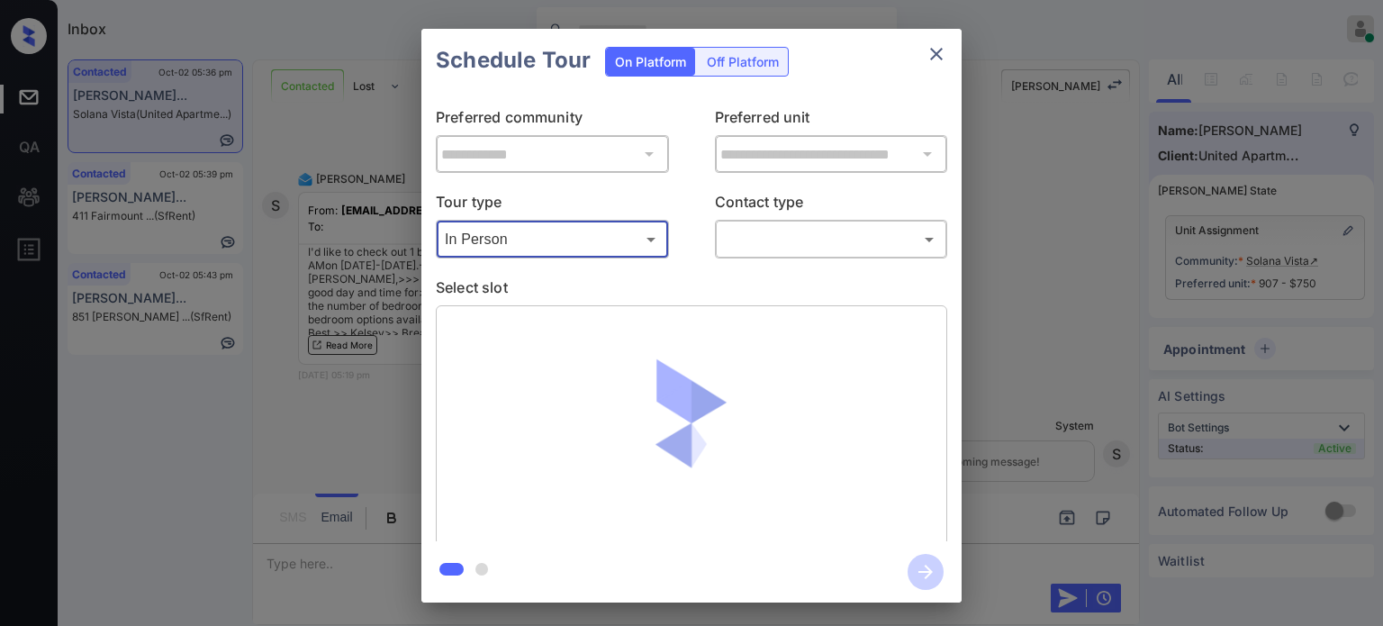
click at [806, 231] on body "Inbox [PERSON_NAME] Online Set yourself offline Set yourself on break Profile S…" at bounding box center [691, 313] width 1383 height 626
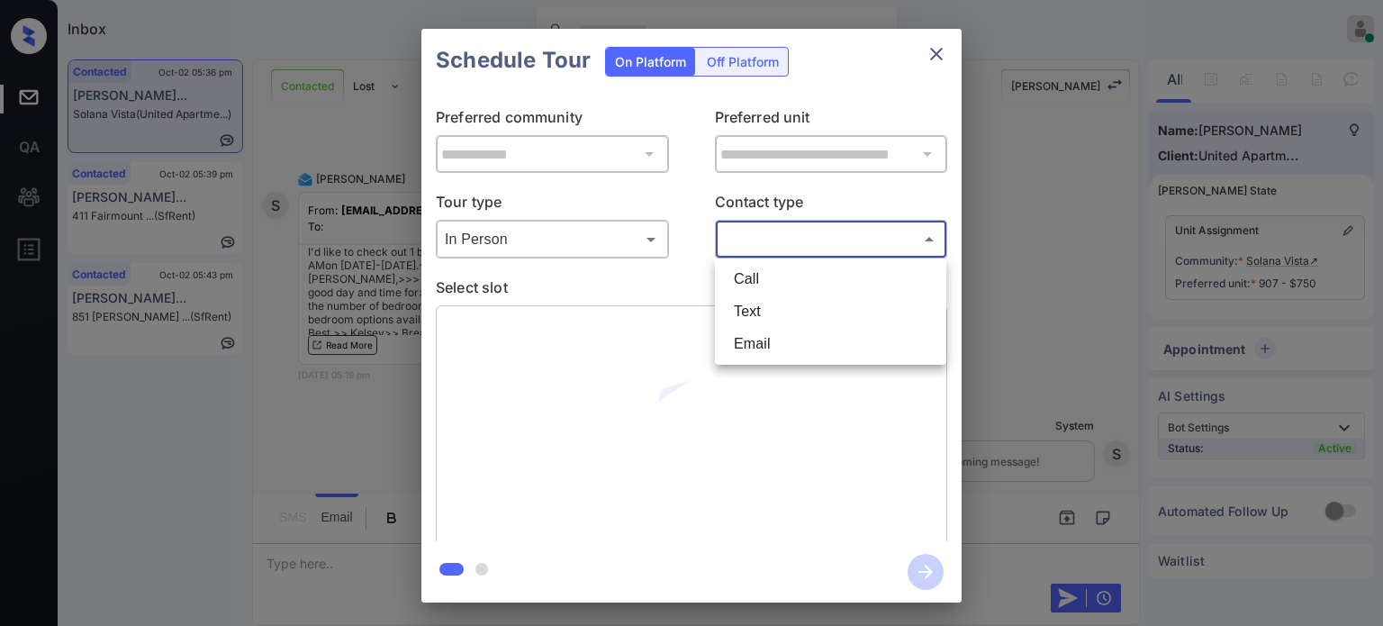
click at [929, 48] on div at bounding box center [691, 313] width 1383 height 626
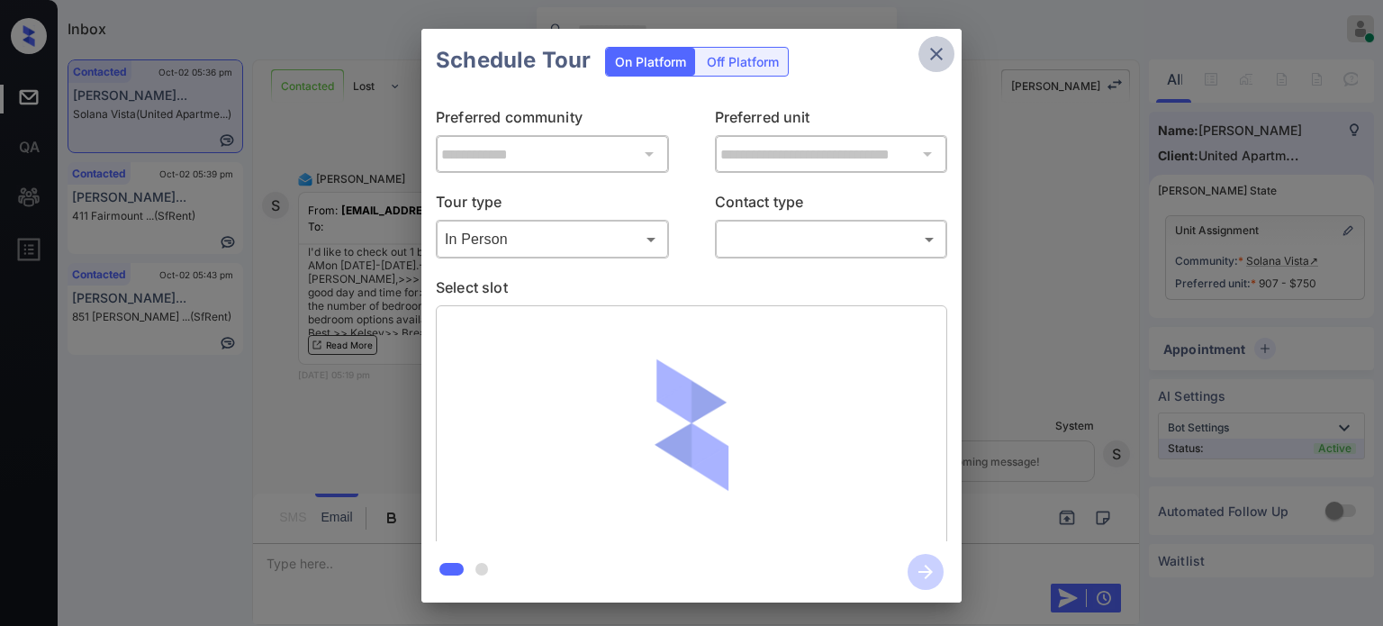
click at [933, 51] on icon "close" at bounding box center [936, 54] width 13 height 13
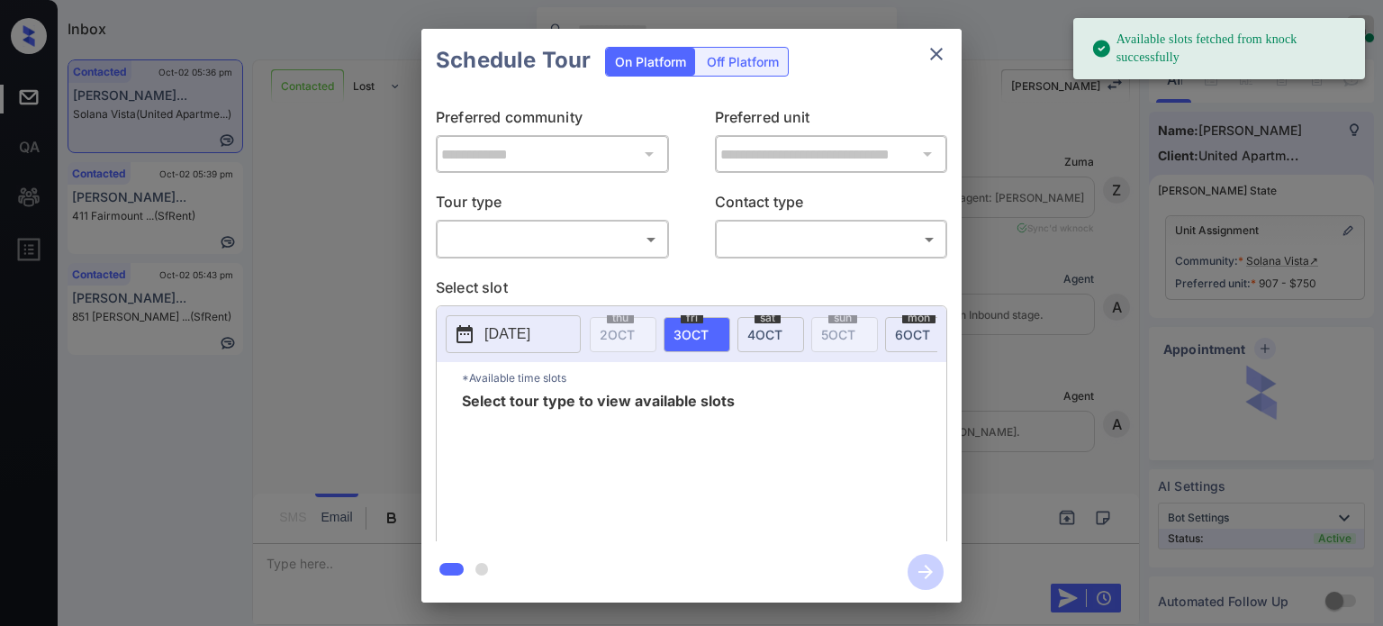
scroll to position [1005, 0]
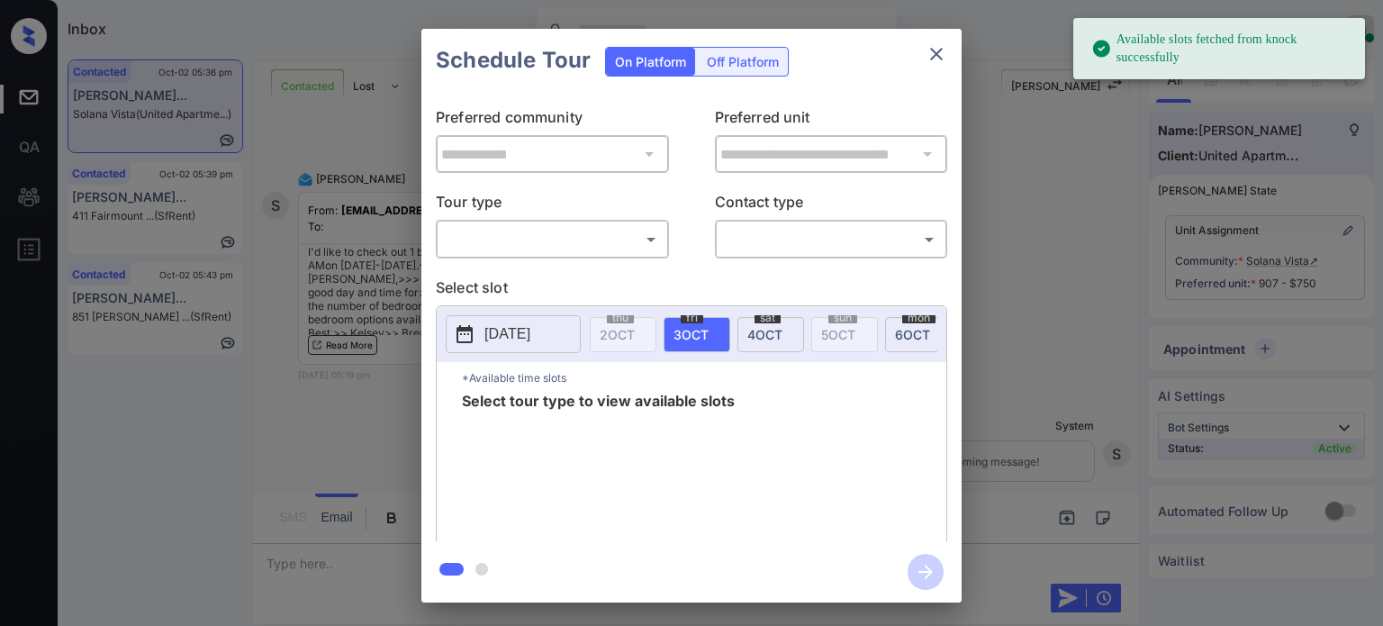
click at [573, 235] on body "Available slots fetched from knock successfully Inbox [PERSON_NAME] Online Set …" at bounding box center [691, 313] width 1383 height 626
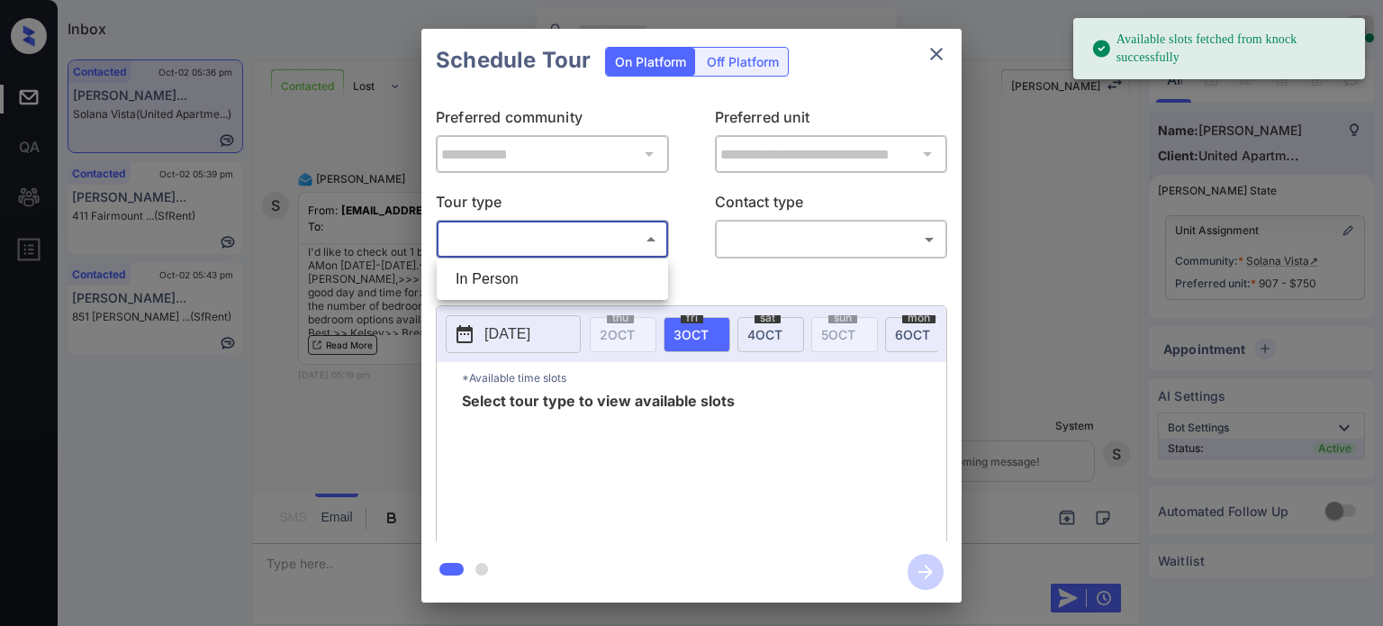
click at [511, 282] on li "In Person" at bounding box center [552, 279] width 222 height 32
type input "********"
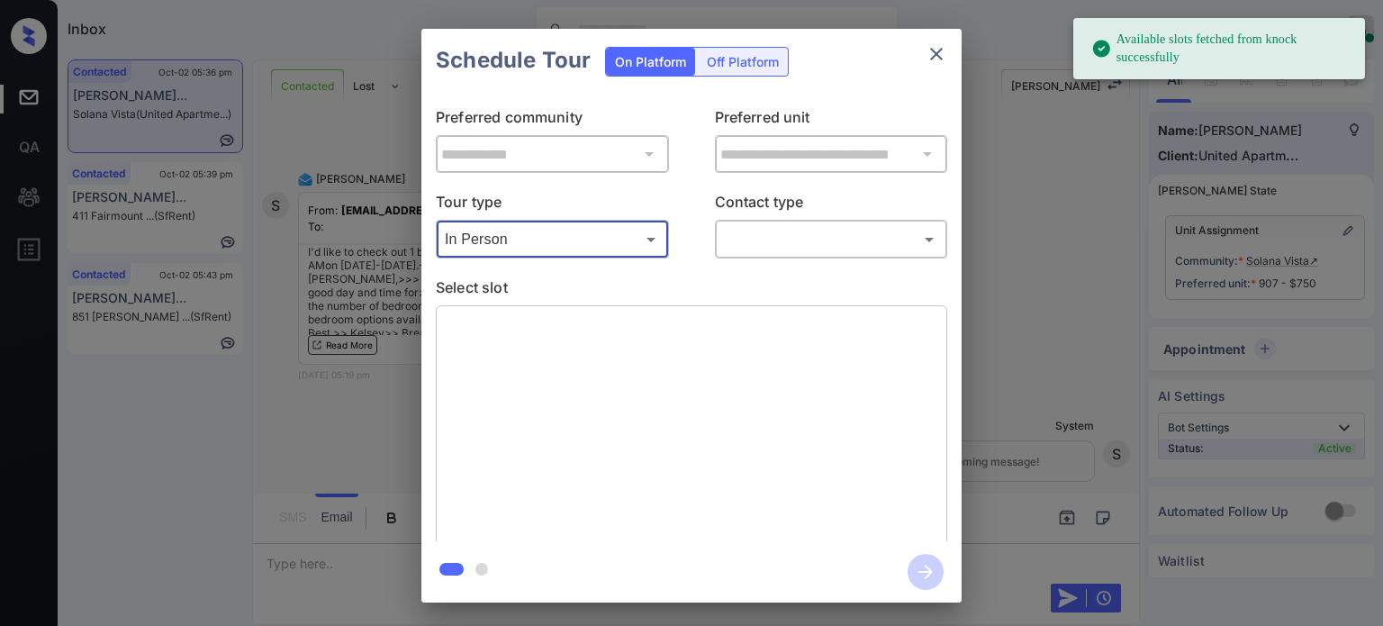
click at [810, 239] on body "Available slots fetched from knock successfully Inbox [PERSON_NAME] Online Set …" at bounding box center [691, 313] width 1383 height 626
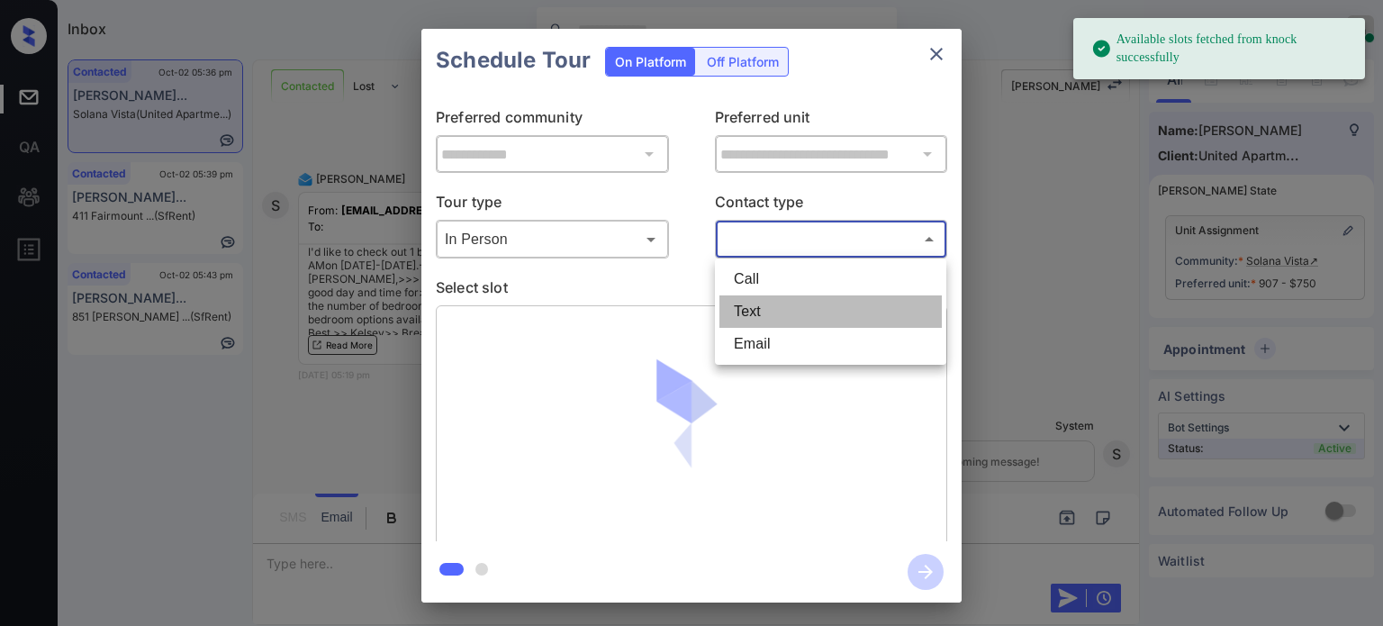
click at [773, 306] on li "Text" at bounding box center [830, 311] width 222 height 32
type input "****"
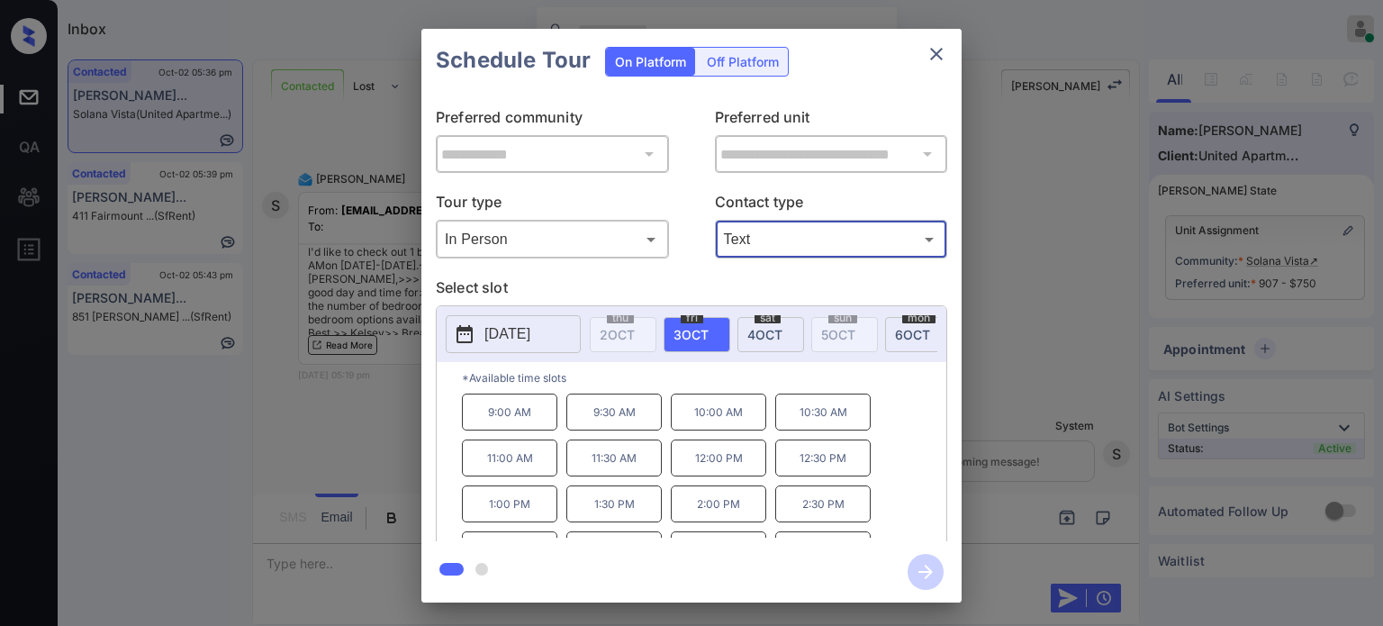
click at [523, 330] on p "[DATE]" at bounding box center [507, 334] width 46 height 22
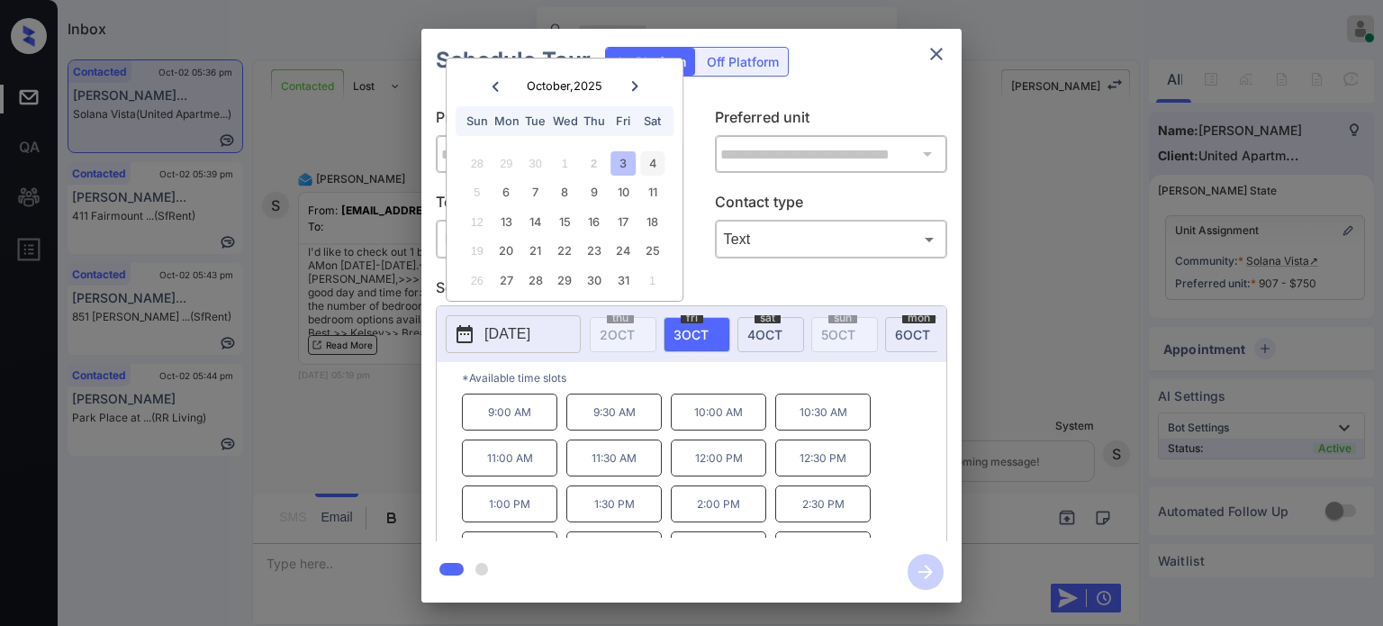
click at [652, 166] on div "4" at bounding box center [652, 163] width 24 height 24
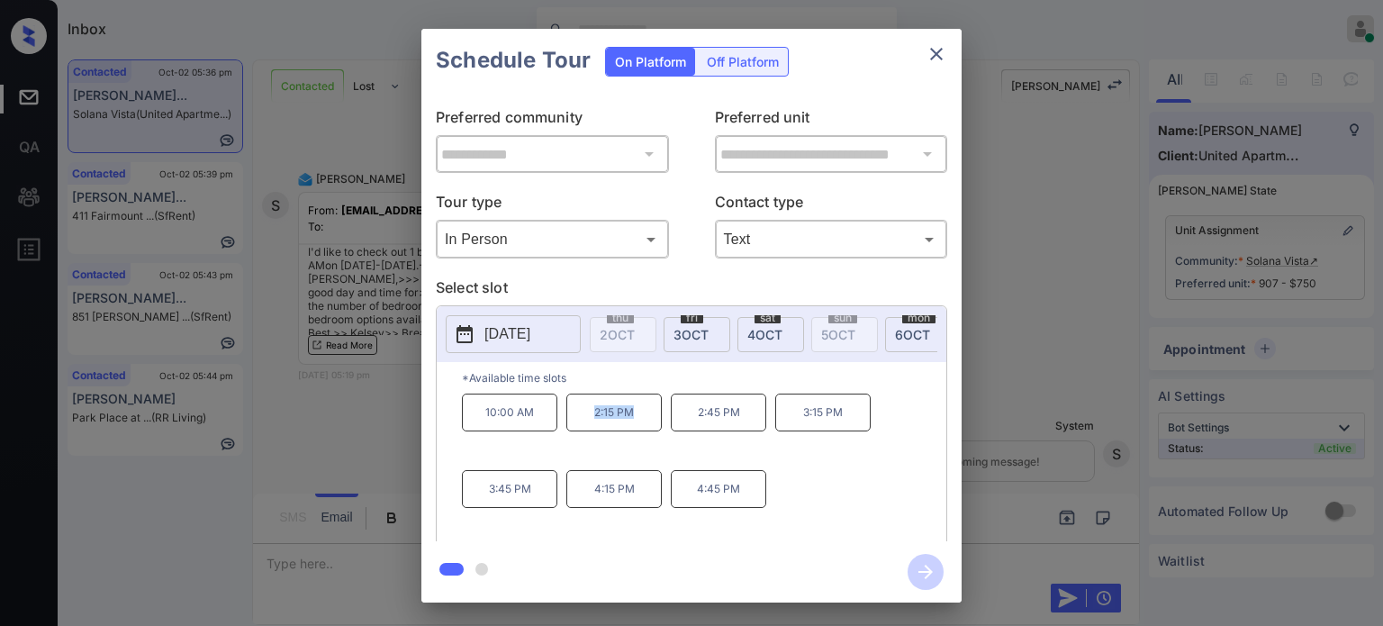
drag, startPoint x: 569, startPoint y: 429, endPoint x: 654, endPoint y: 431, distance: 84.7
click at [654, 431] on p "2:15 PM" at bounding box center [613, 412] width 95 height 38
copy p "2:15 PM"
click at [932, 54] on icon "close" at bounding box center [937, 54] width 22 height 22
